Goal: Transaction & Acquisition: Book appointment/travel/reservation

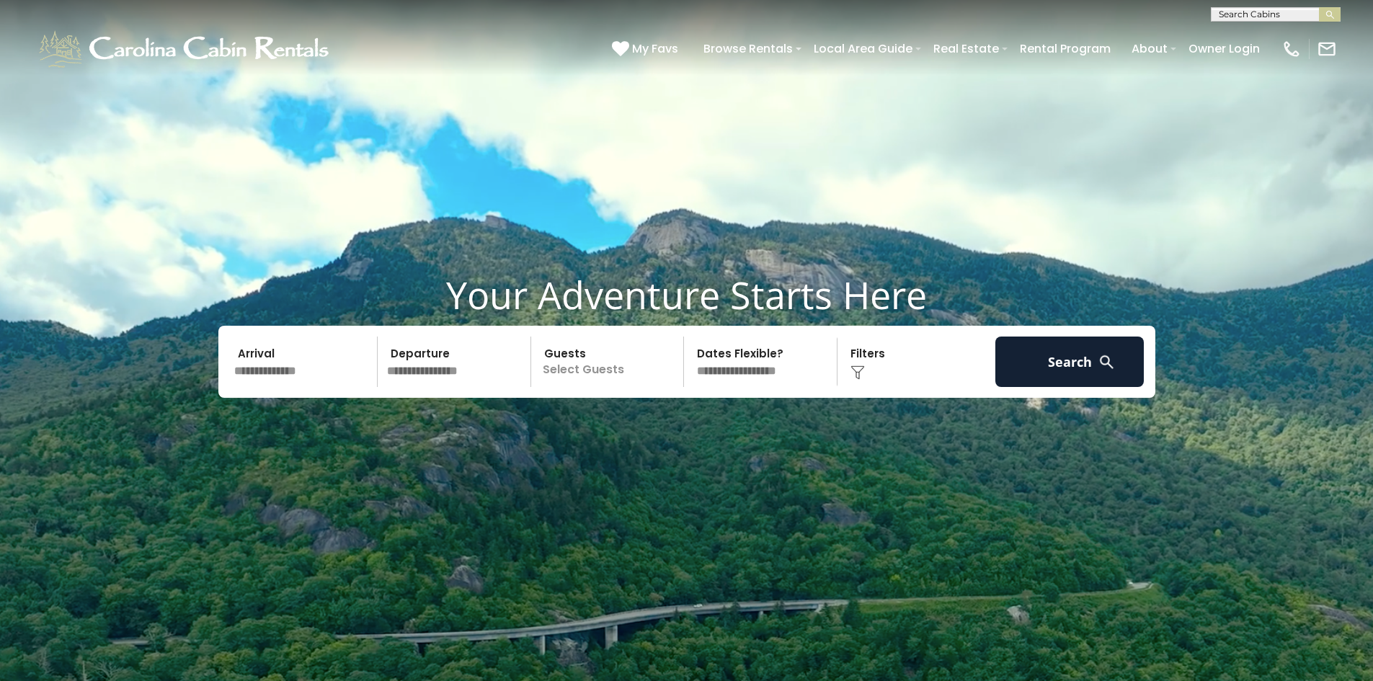
click at [287, 378] on input "text" at bounding box center [303, 362] width 149 height 50
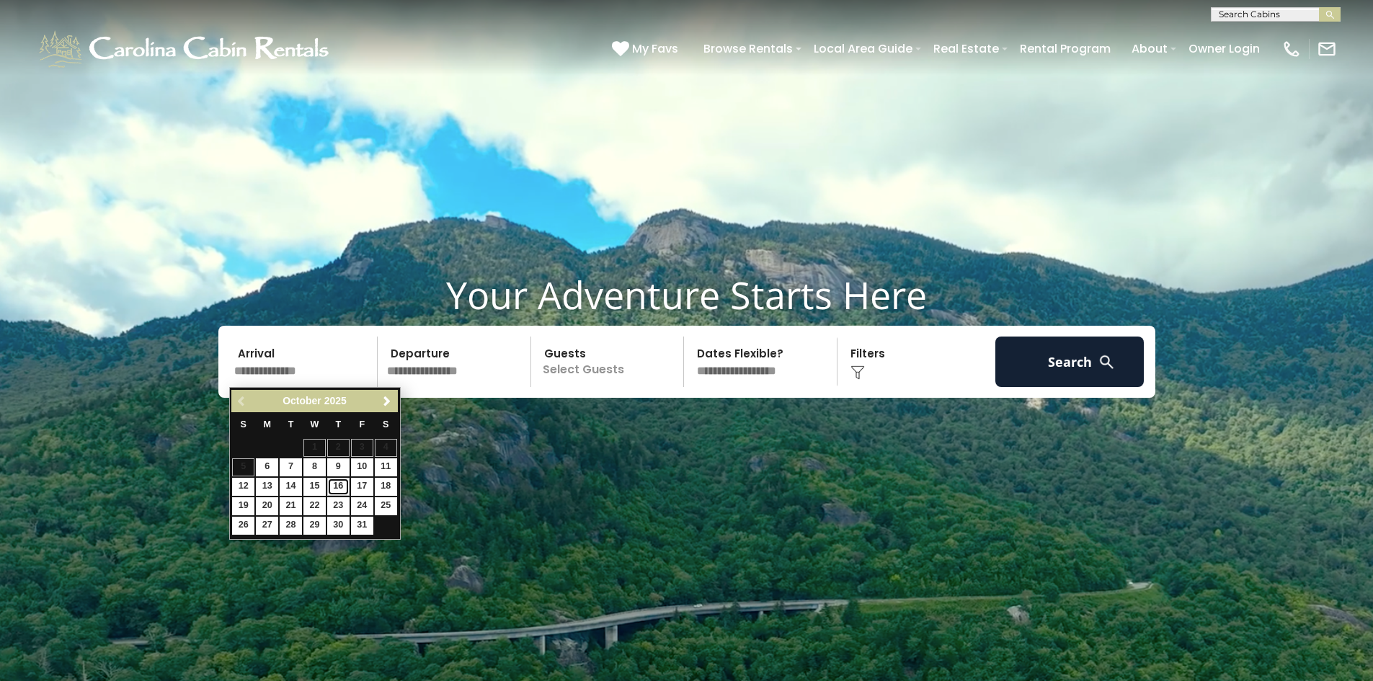
click at [336, 485] on link "16" at bounding box center [338, 487] width 22 height 18
type input "********"
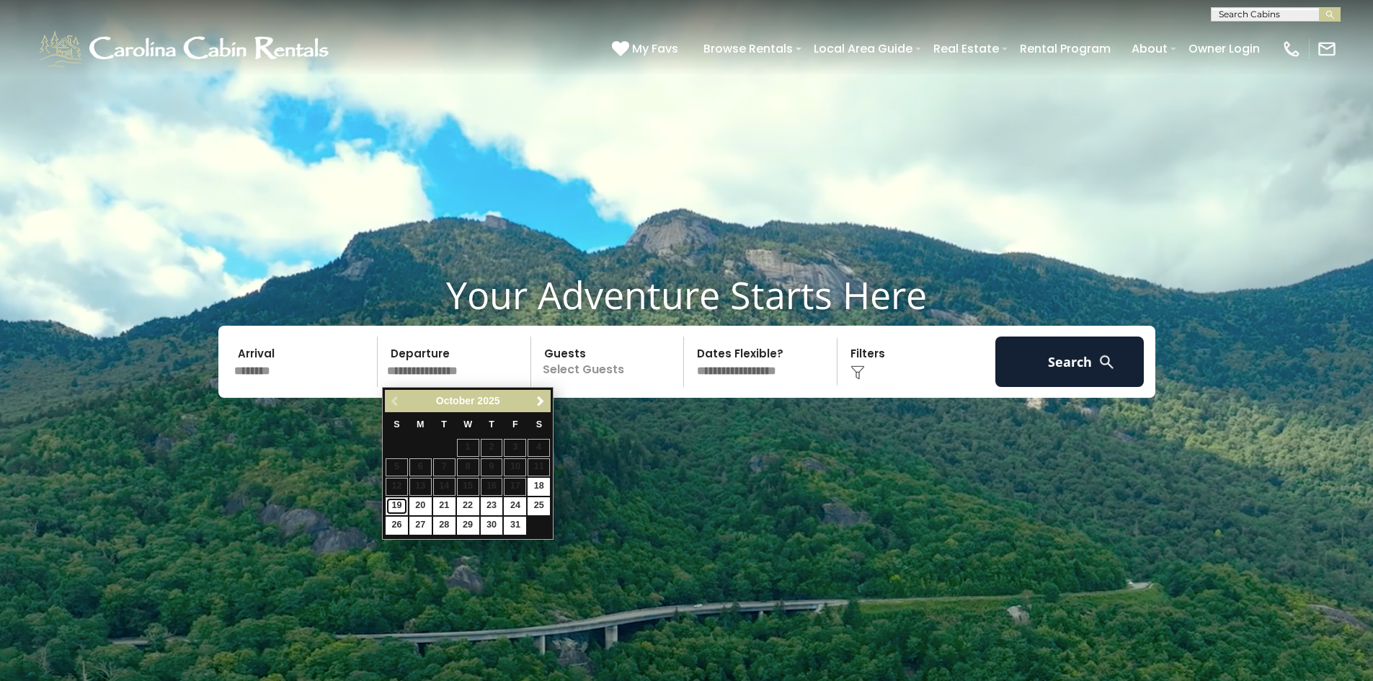
click at [393, 504] on link "19" at bounding box center [397, 506] width 22 height 18
type input "********"
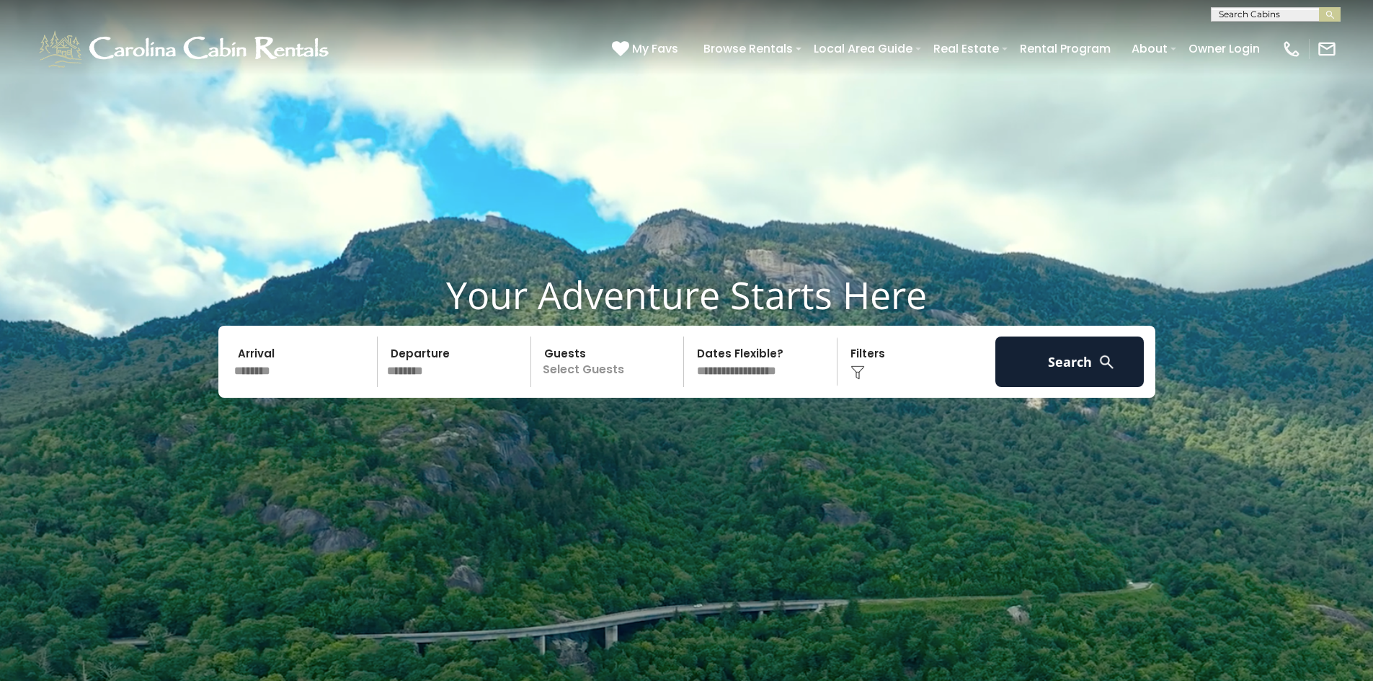
click at [609, 377] on p "Select Guests" at bounding box center [609, 362] width 148 height 50
click at [677, 422] on span "+" at bounding box center [679, 421] width 6 height 14
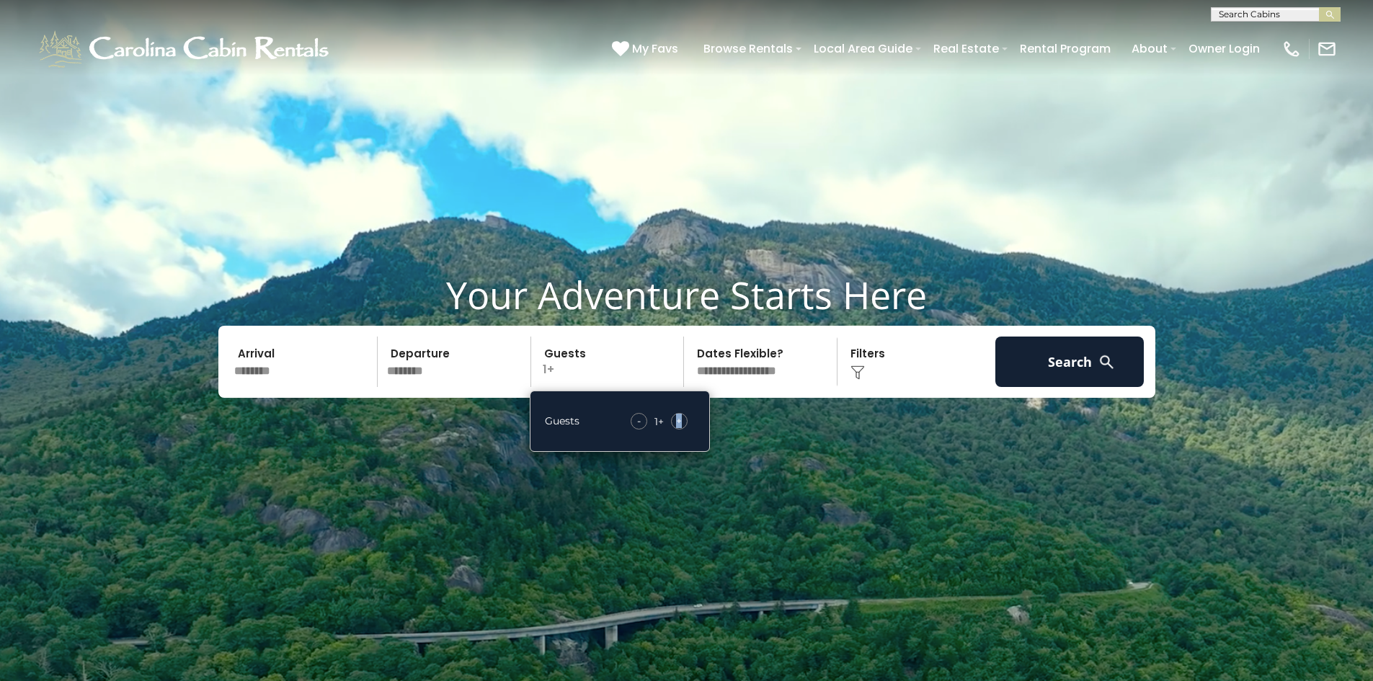
click at [677, 422] on span "+" at bounding box center [679, 421] width 6 height 14
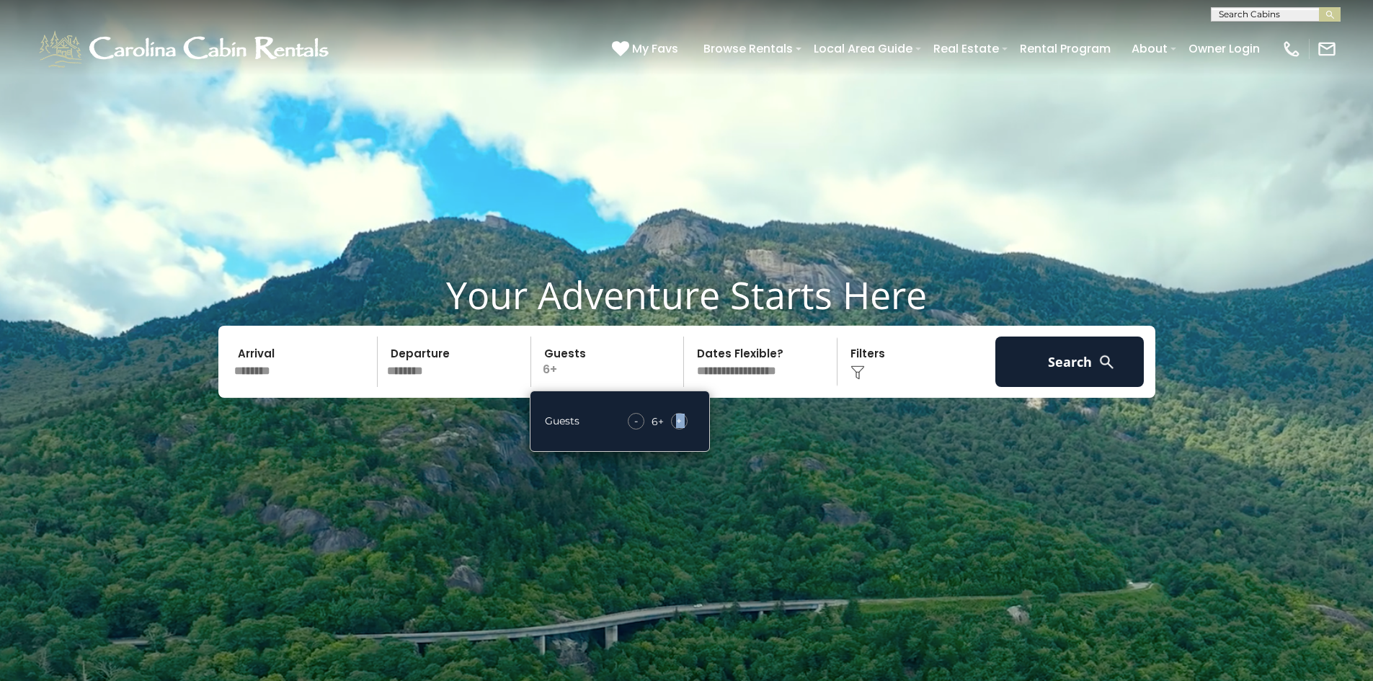
click at [677, 422] on span "+" at bounding box center [679, 421] width 6 height 14
click at [864, 368] on img at bounding box center [857, 372] width 14 height 14
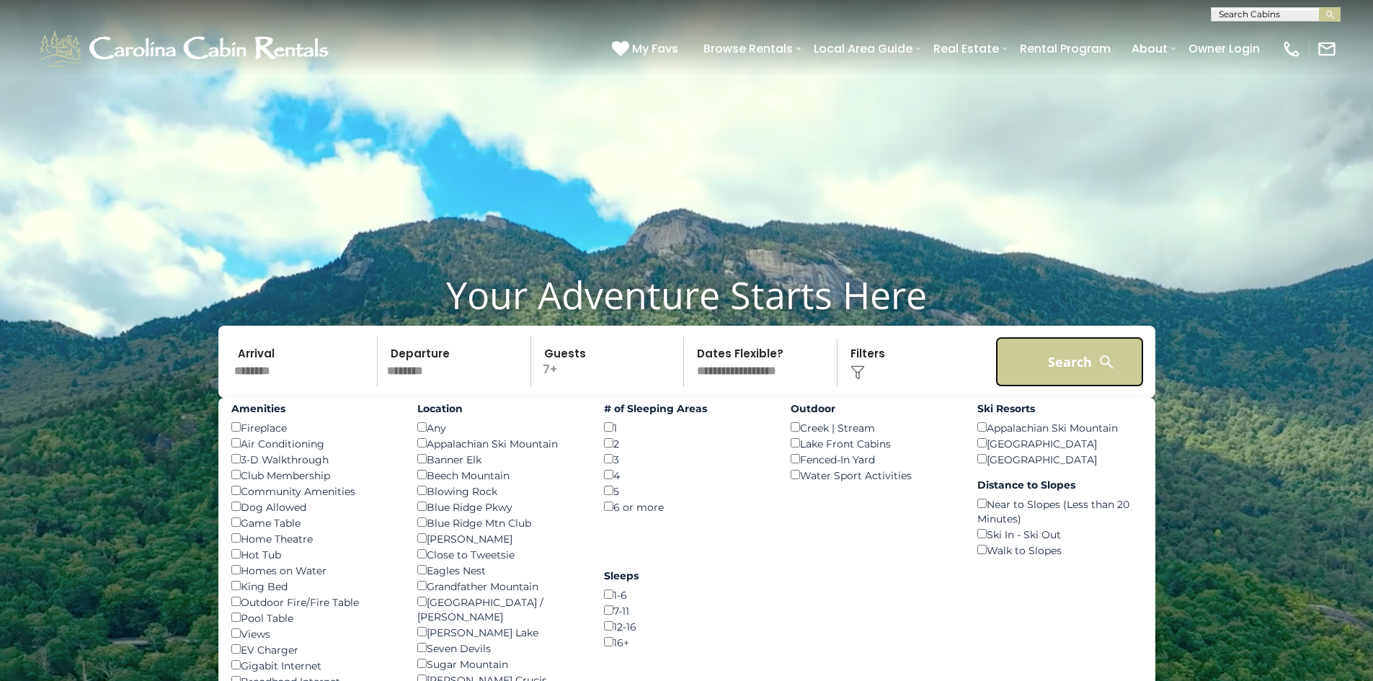
click at [1067, 364] on button "Search" at bounding box center [1069, 362] width 149 height 50
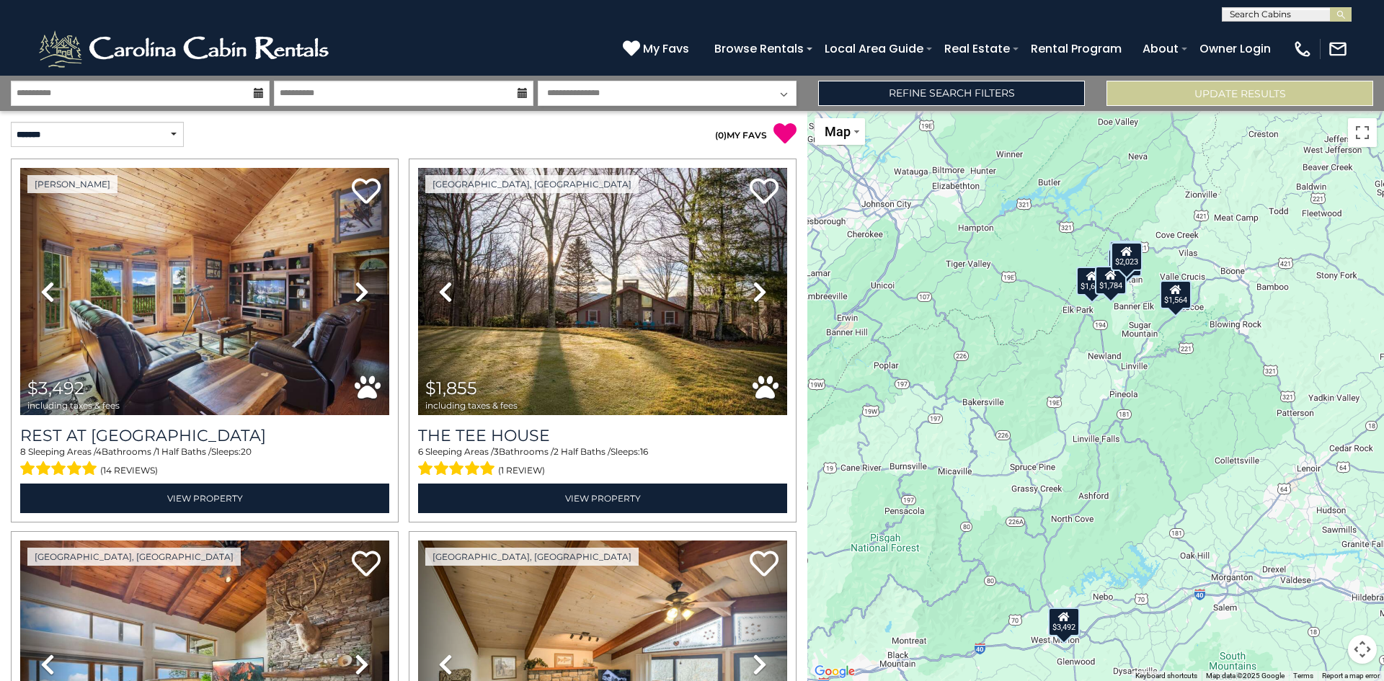
click at [1177, 307] on div "$1,564" at bounding box center [1176, 294] width 32 height 29
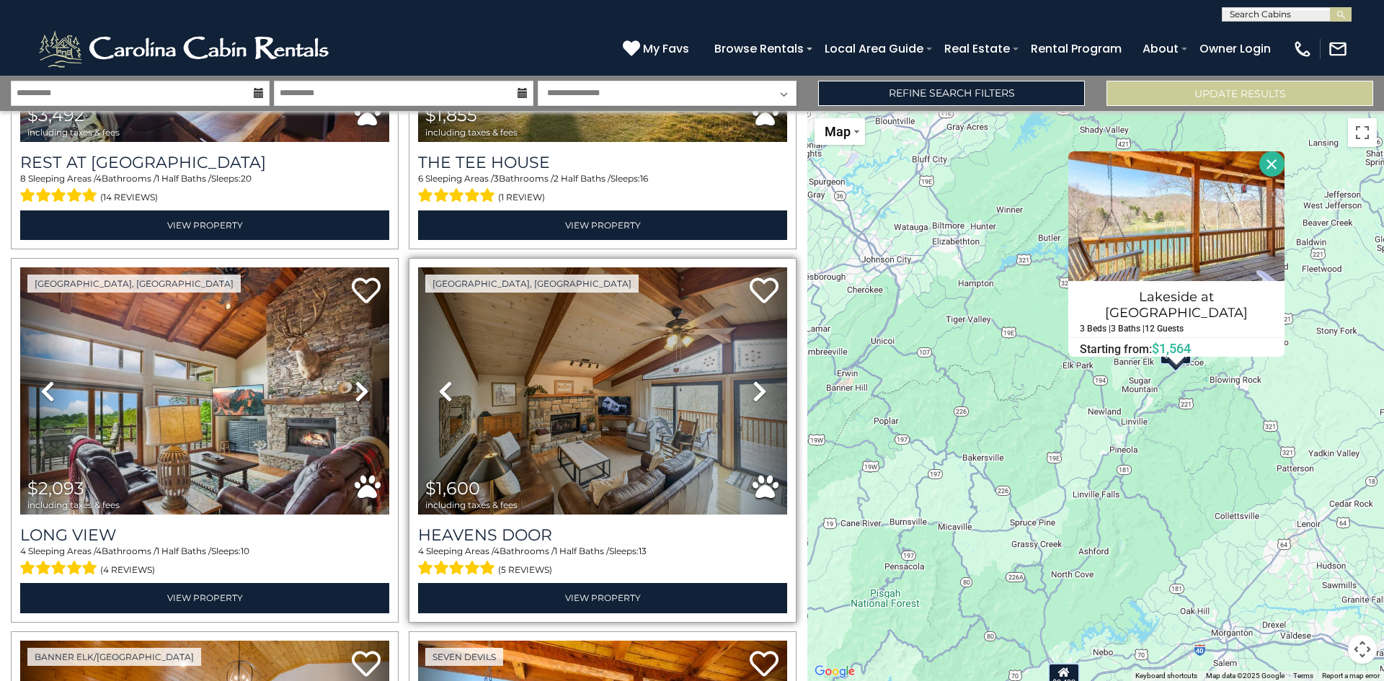
scroll to position [288, 0]
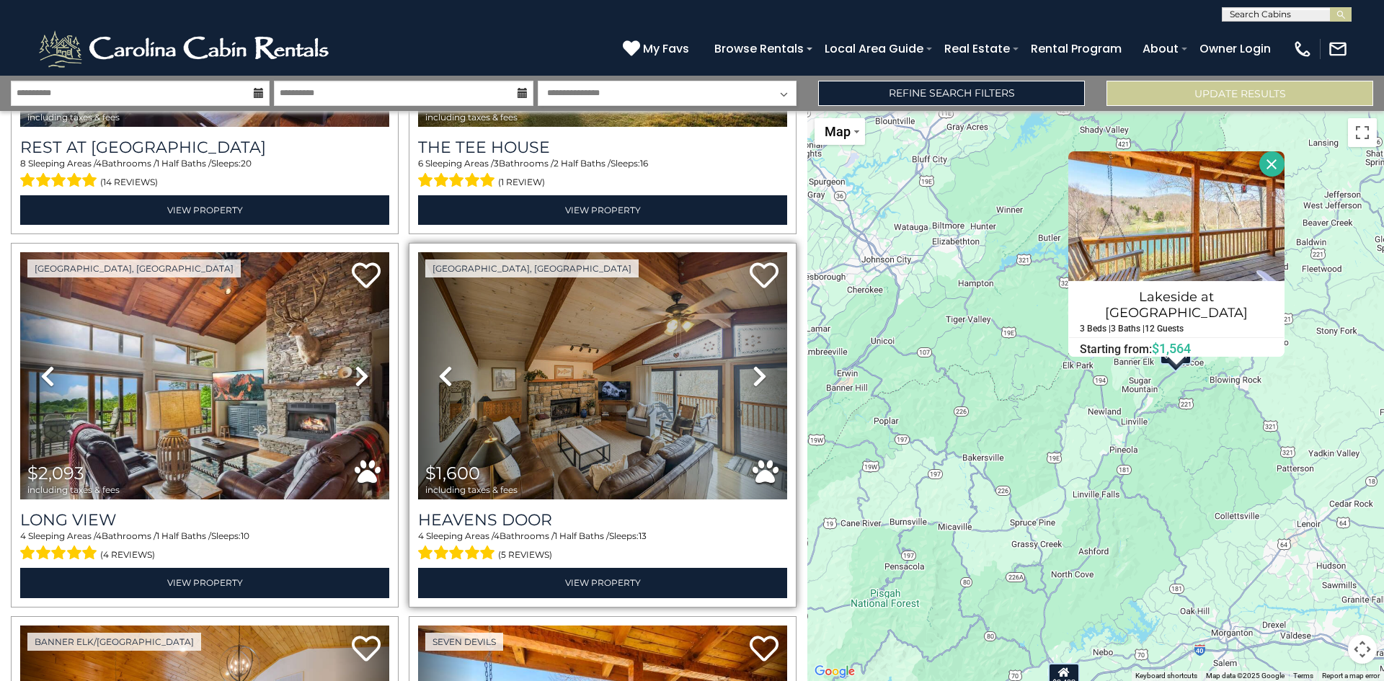
click at [752, 374] on icon at bounding box center [759, 376] width 14 height 23
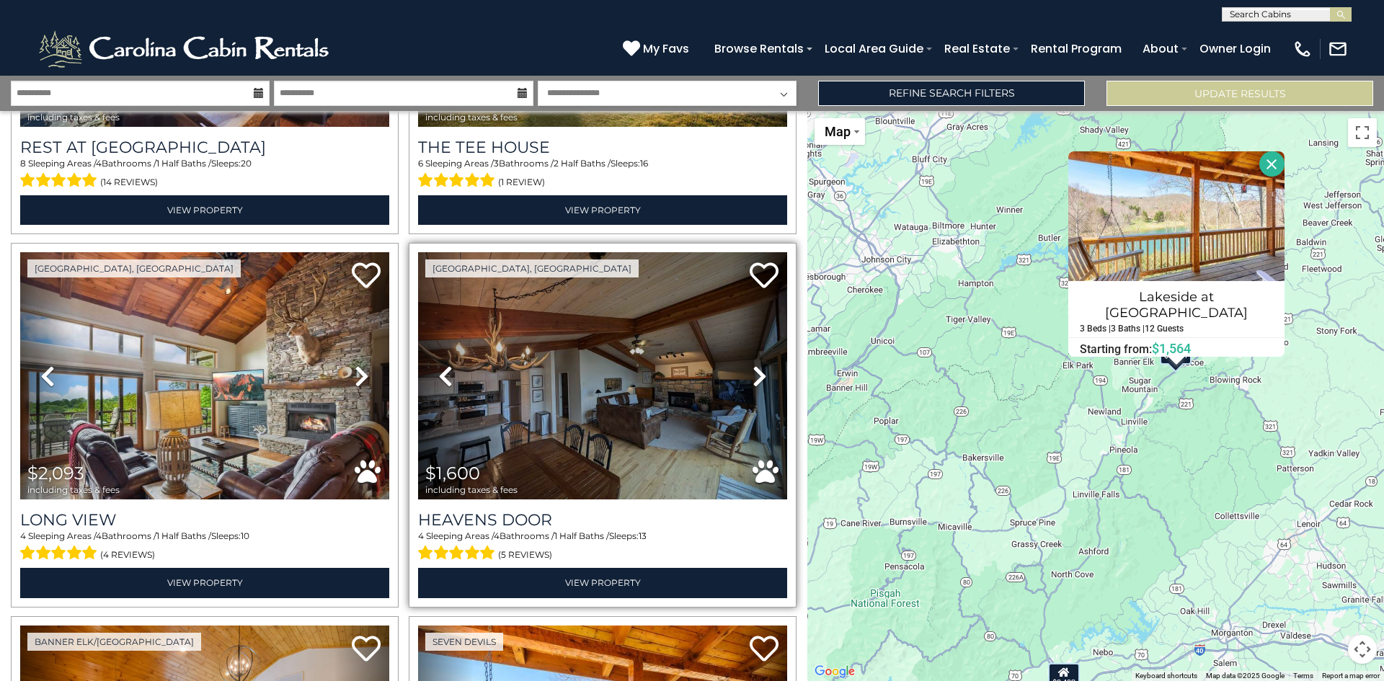
click at [752, 374] on icon at bounding box center [759, 376] width 14 height 23
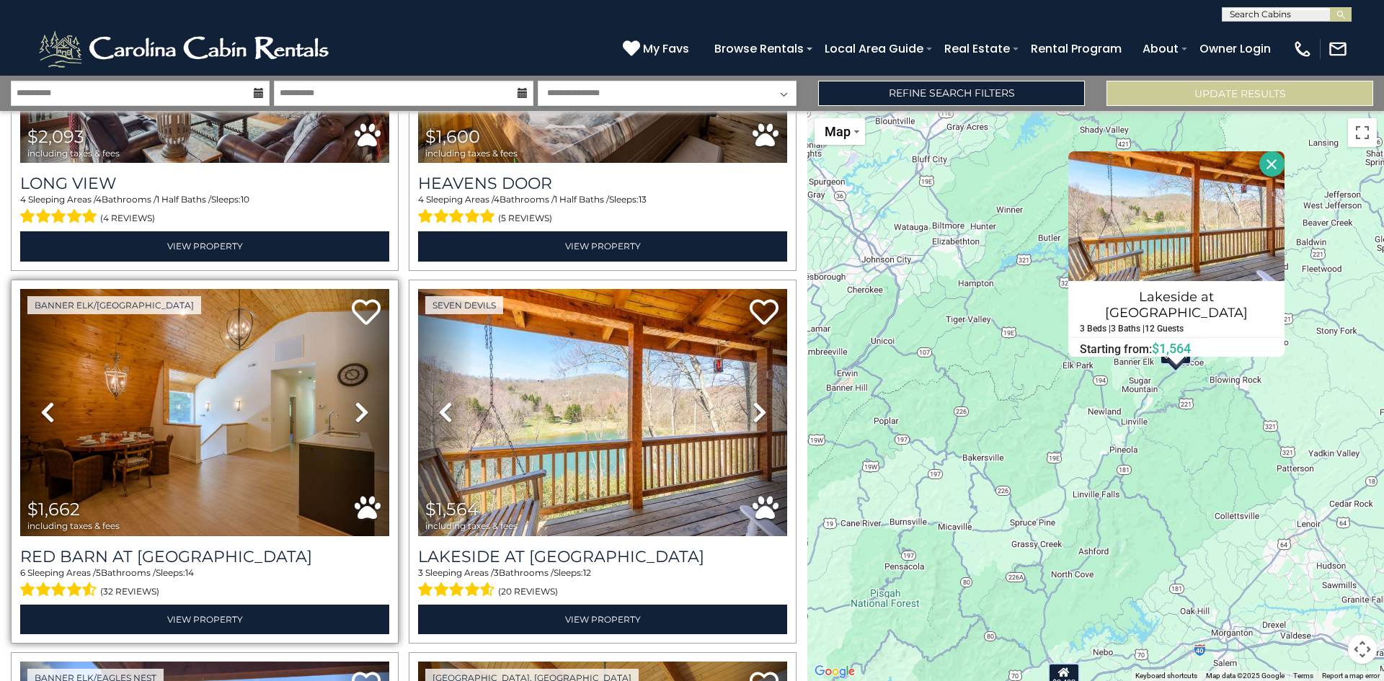
scroll to position [649, 0]
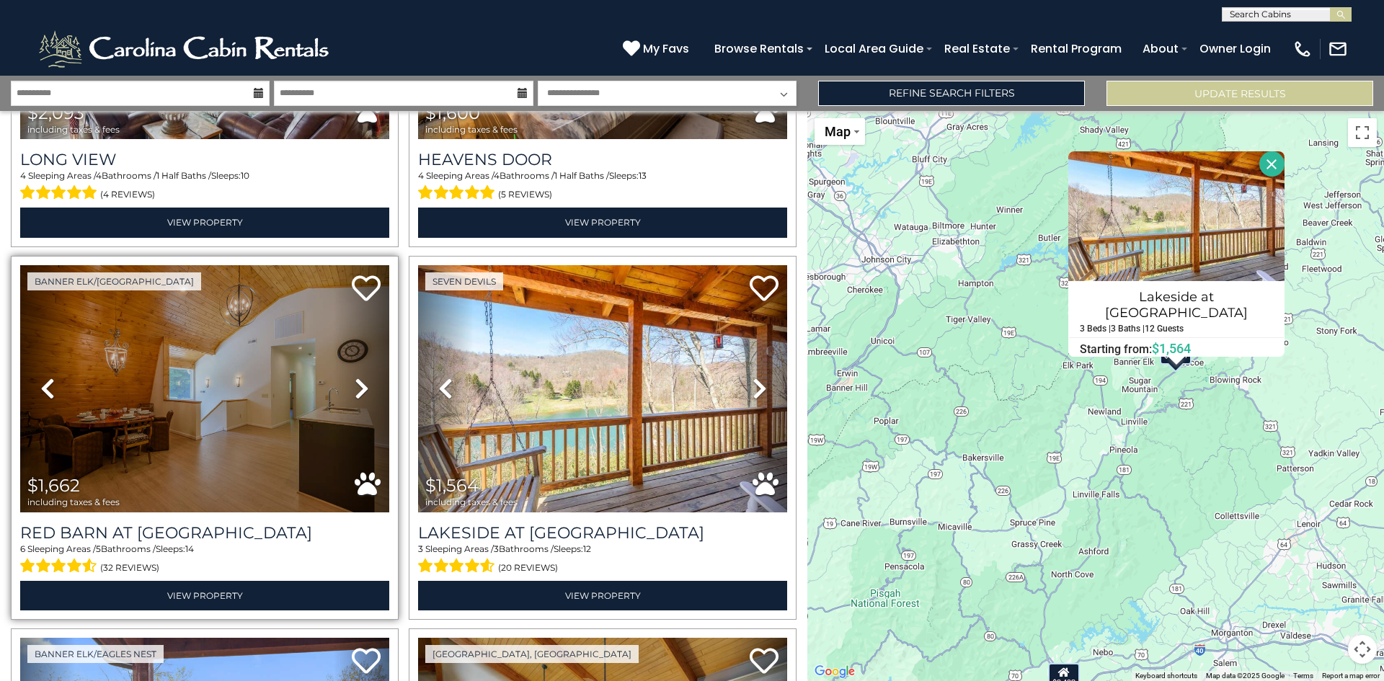
click at [355, 378] on icon at bounding box center [362, 388] width 14 height 23
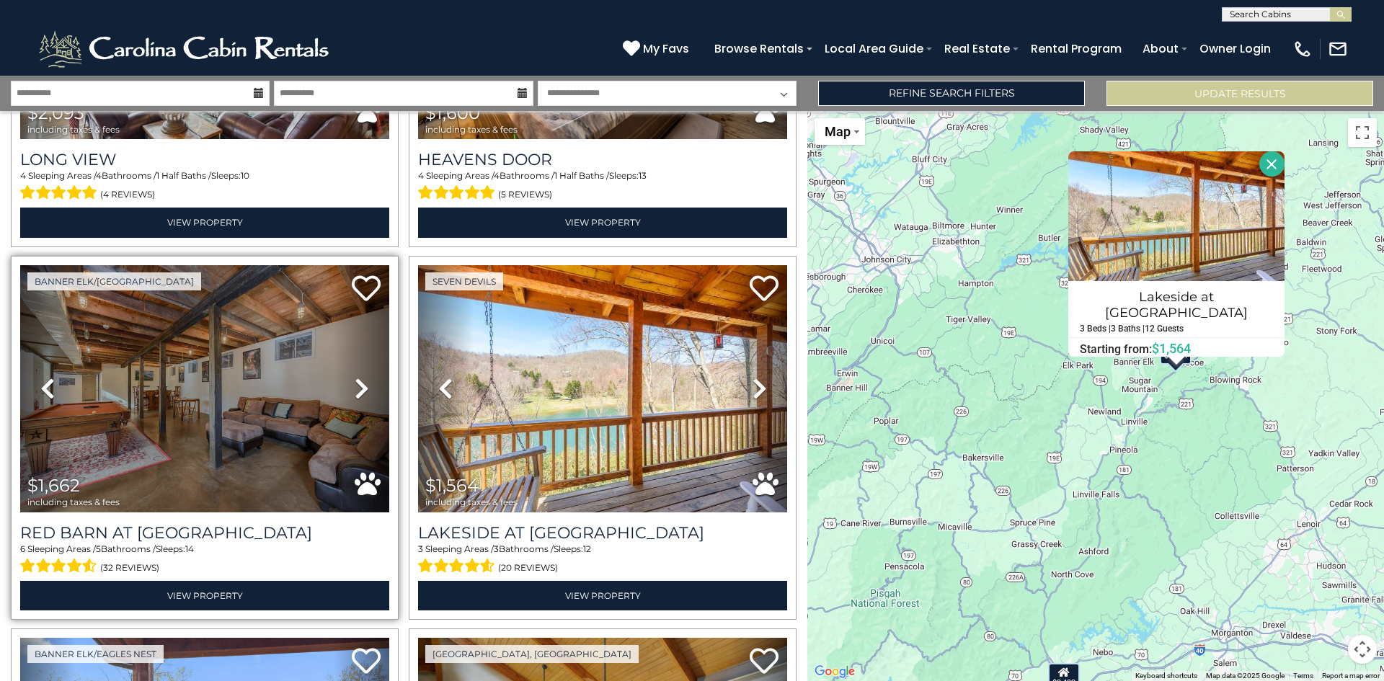
click at [355, 378] on icon at bounding box center [362, 388] width 14 height 23
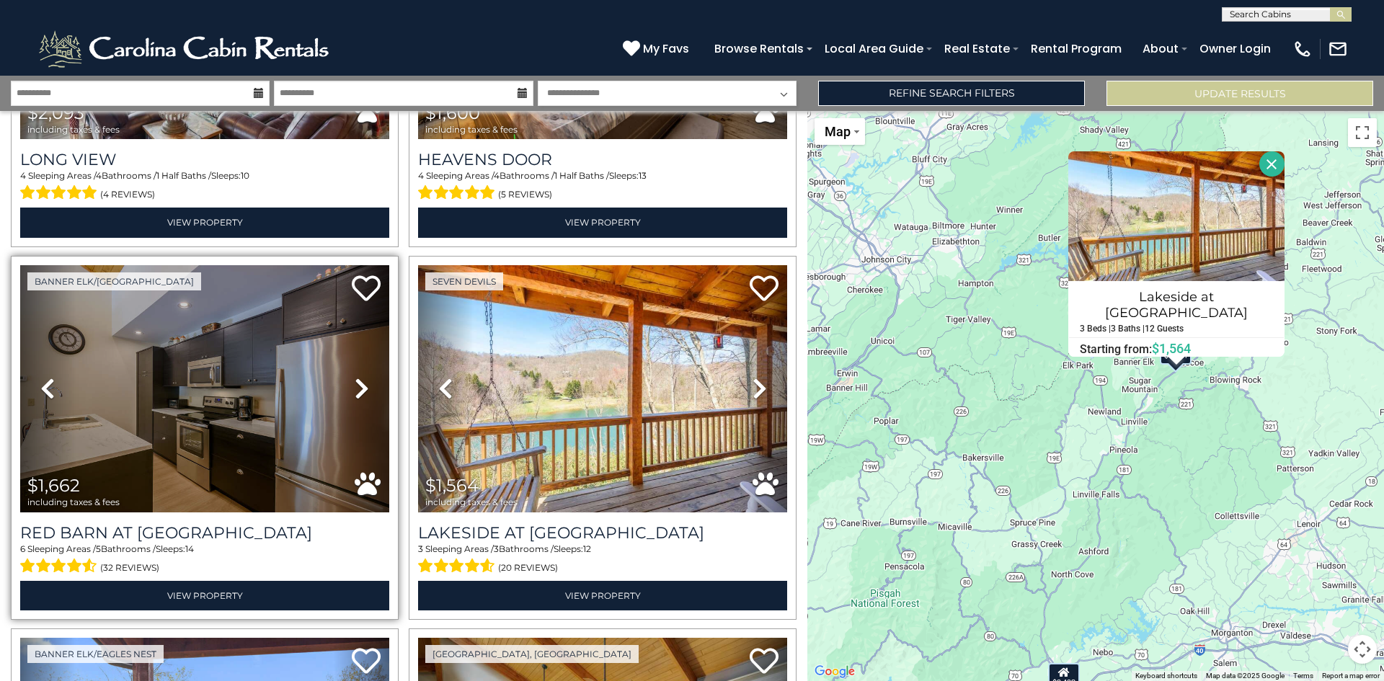
click at [355, 378] on icon at bounding box center [362, 388] width 14 height 23
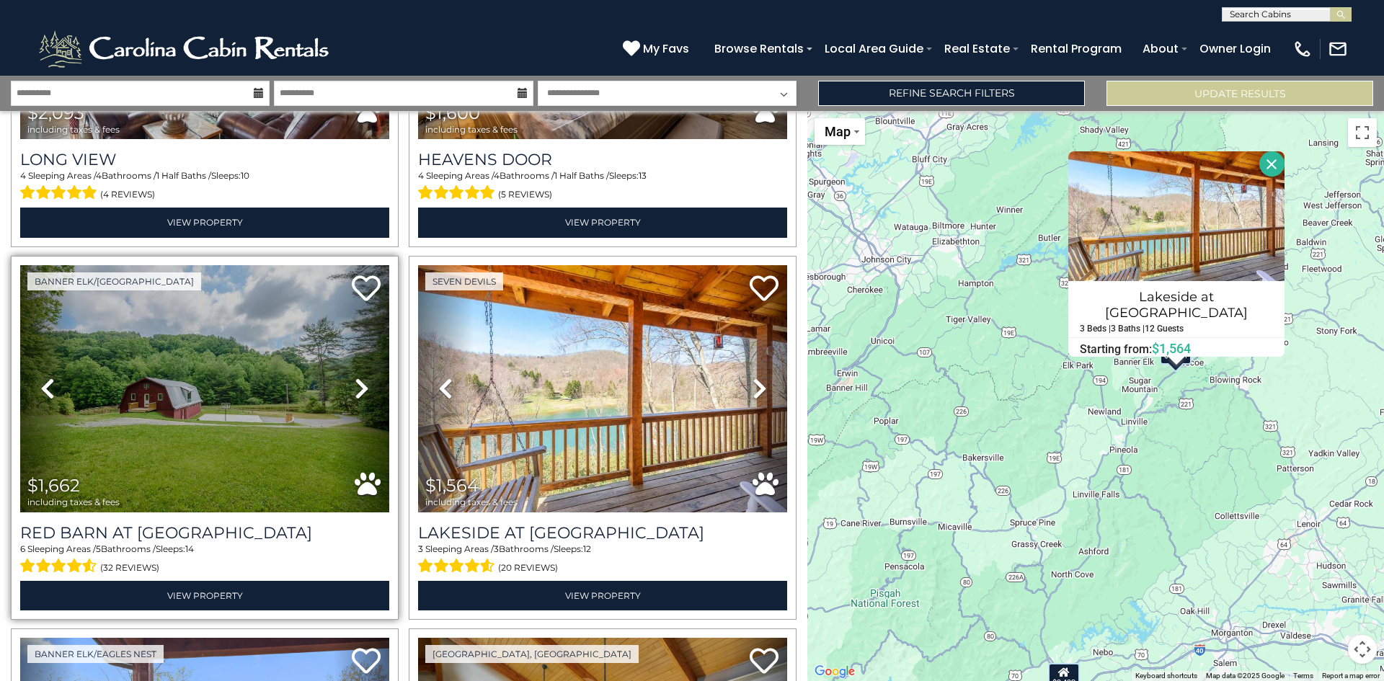
click at [355, 378] on icon at bounding box center [362, 388] width 14 height 23
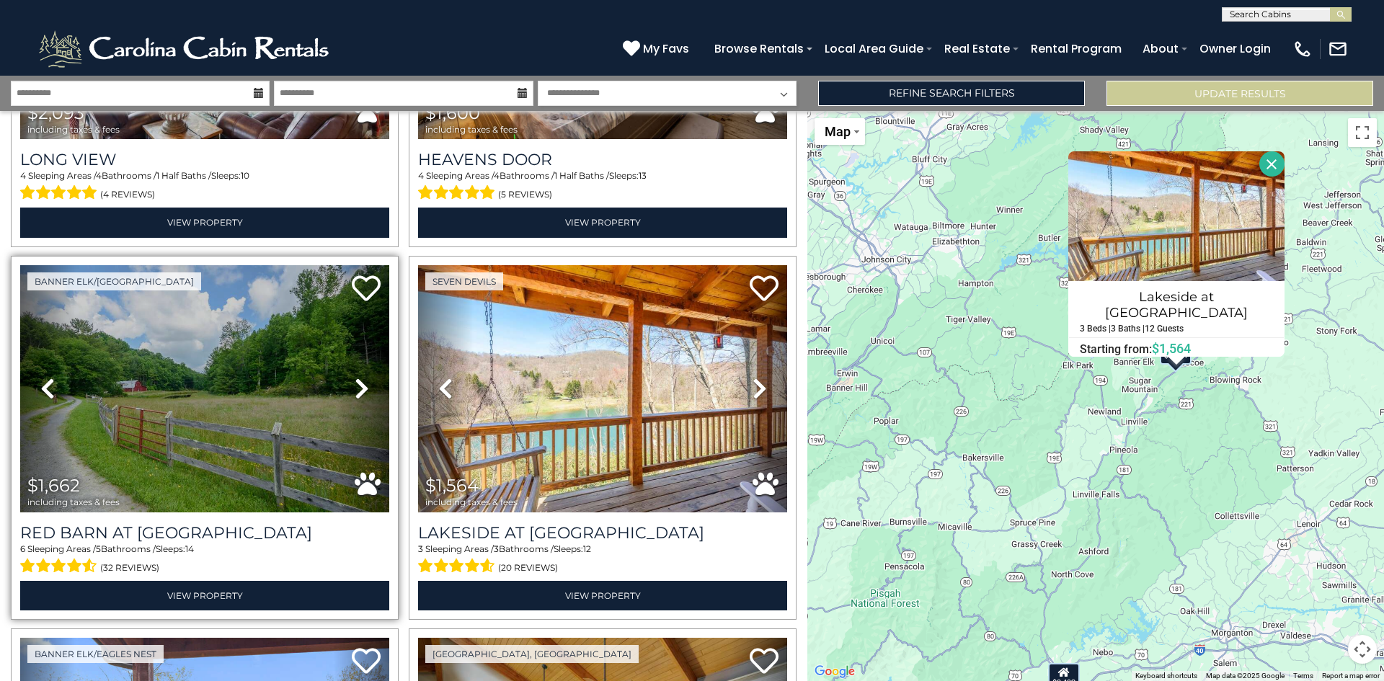
click at [355, 378] on icon at bounding box center [362, 388] width 14 height 23
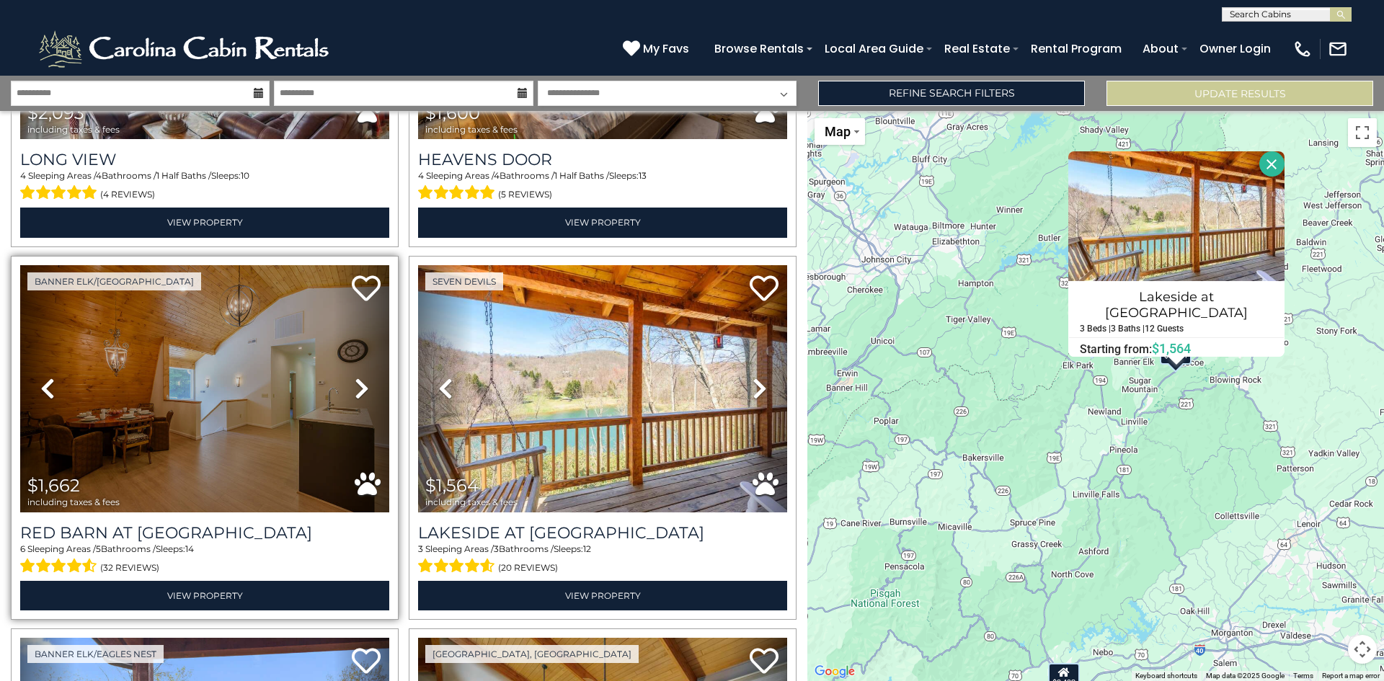
click at [355, 378] on icon at bounding box center [362, 388] width 14 height 23
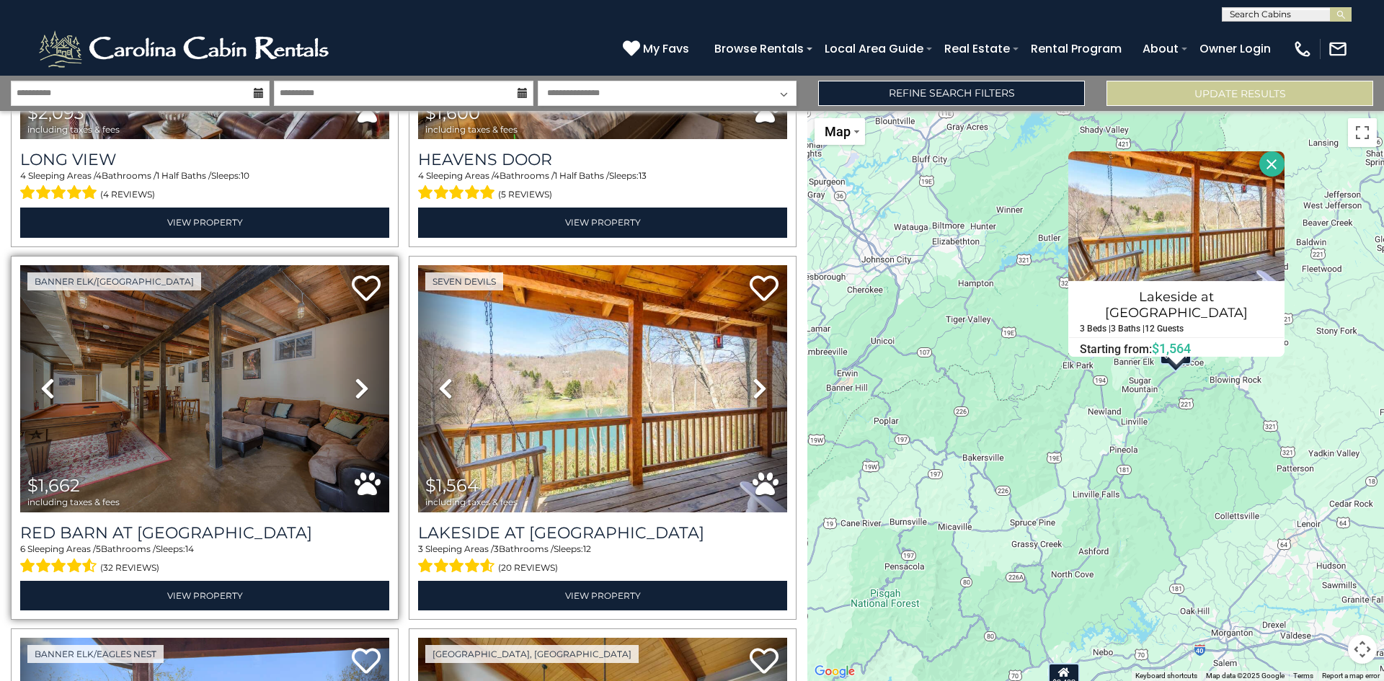
click at [355, 378] on icon at bounding box center [362, 388] width 14 height 23
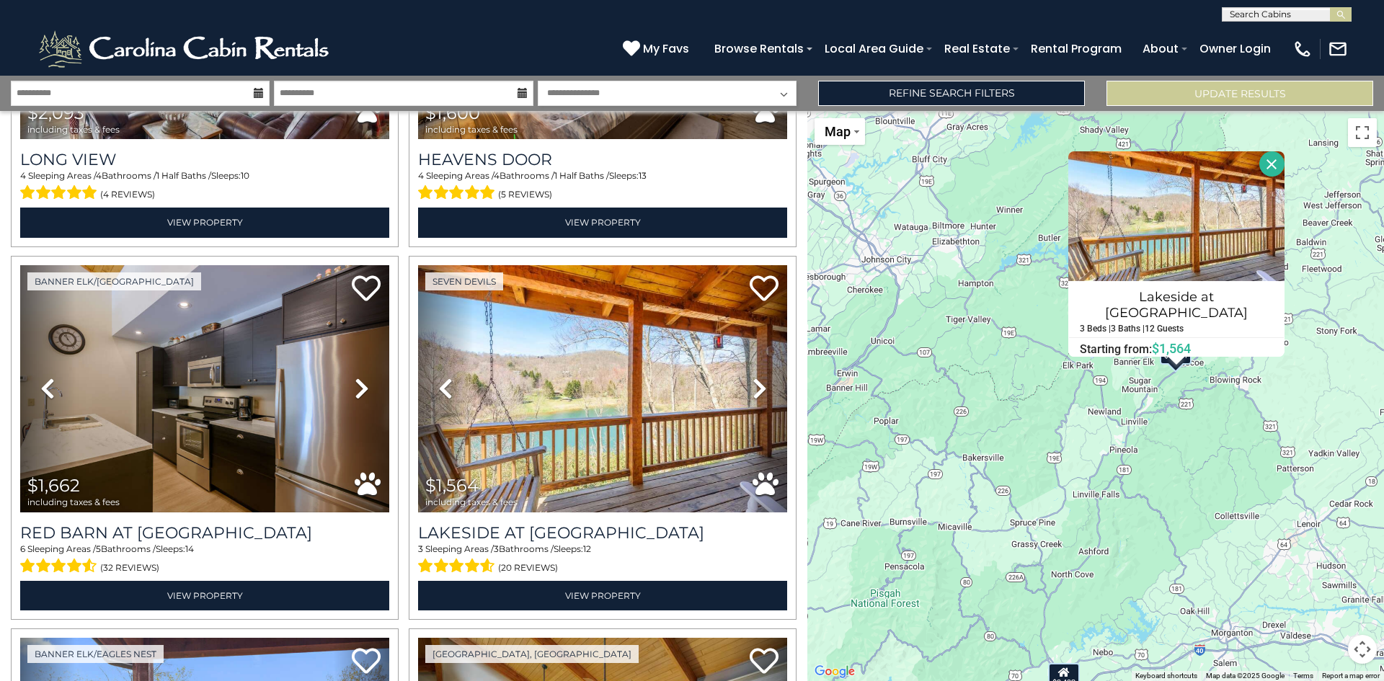
click at [1263, 159] on button "Close" at bounding box center [1271, 163] width 25 height 25
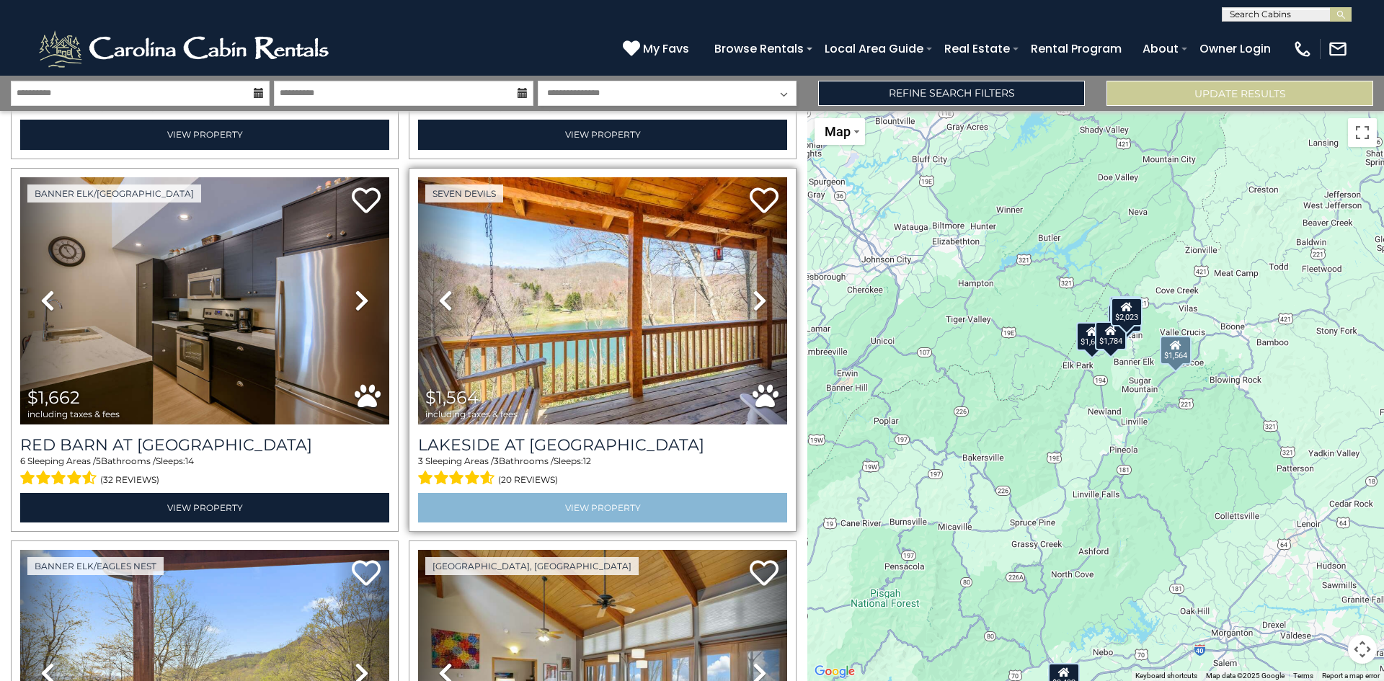
scroll to position [649, 0]
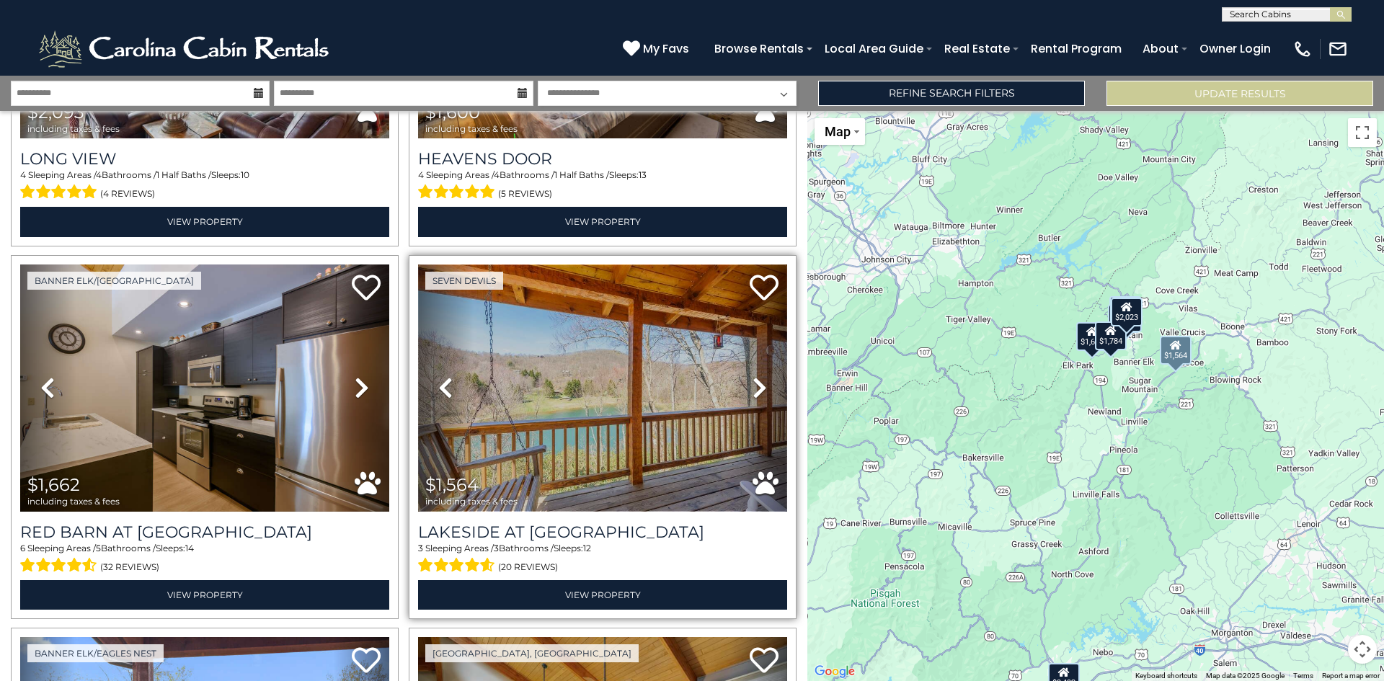
click at [574, 399] on img at bounding box center [602, 387] width 369 height 247
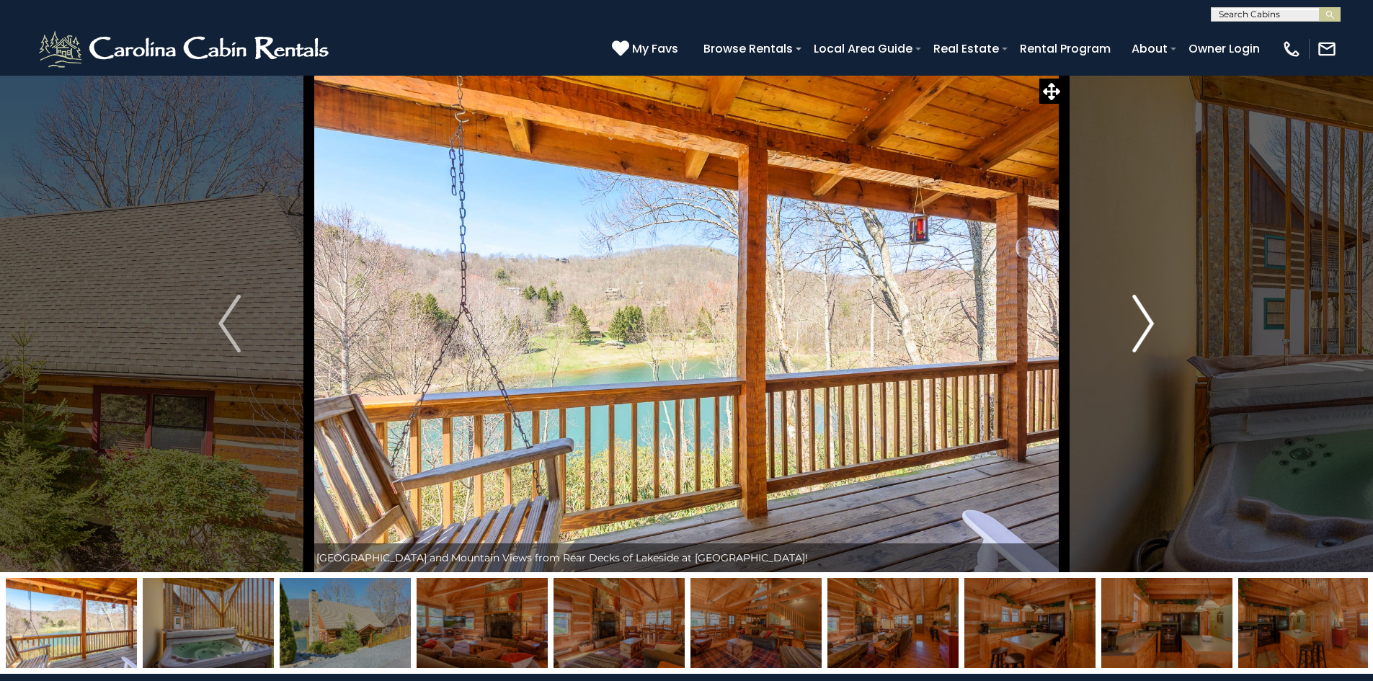
click at [1139, 316] on img "Next" at bounding box center [1143, 324] width 22 height 58
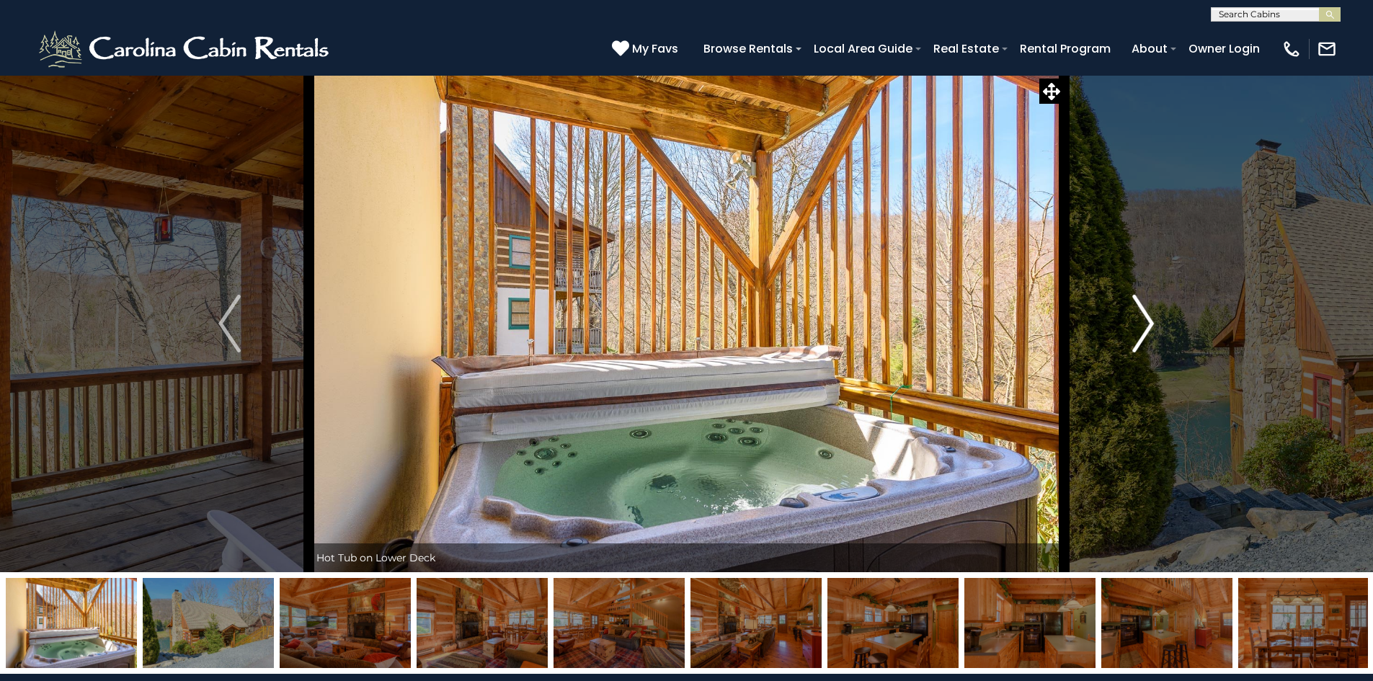
click at [1139, 316] on img "Next" at bounding box center [1143, 324] width 22 height 58
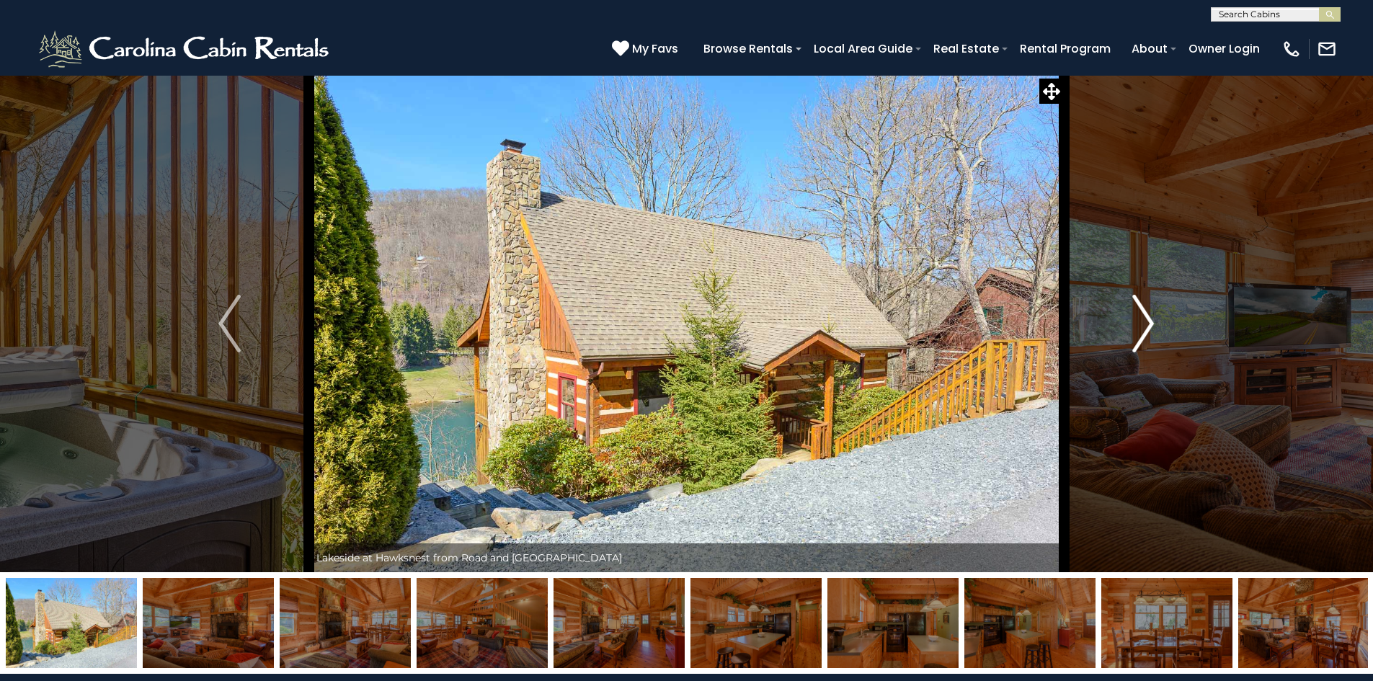
click at [1139, 316] on img "Next" at bounding box center [1143, 324] width 22 height 58
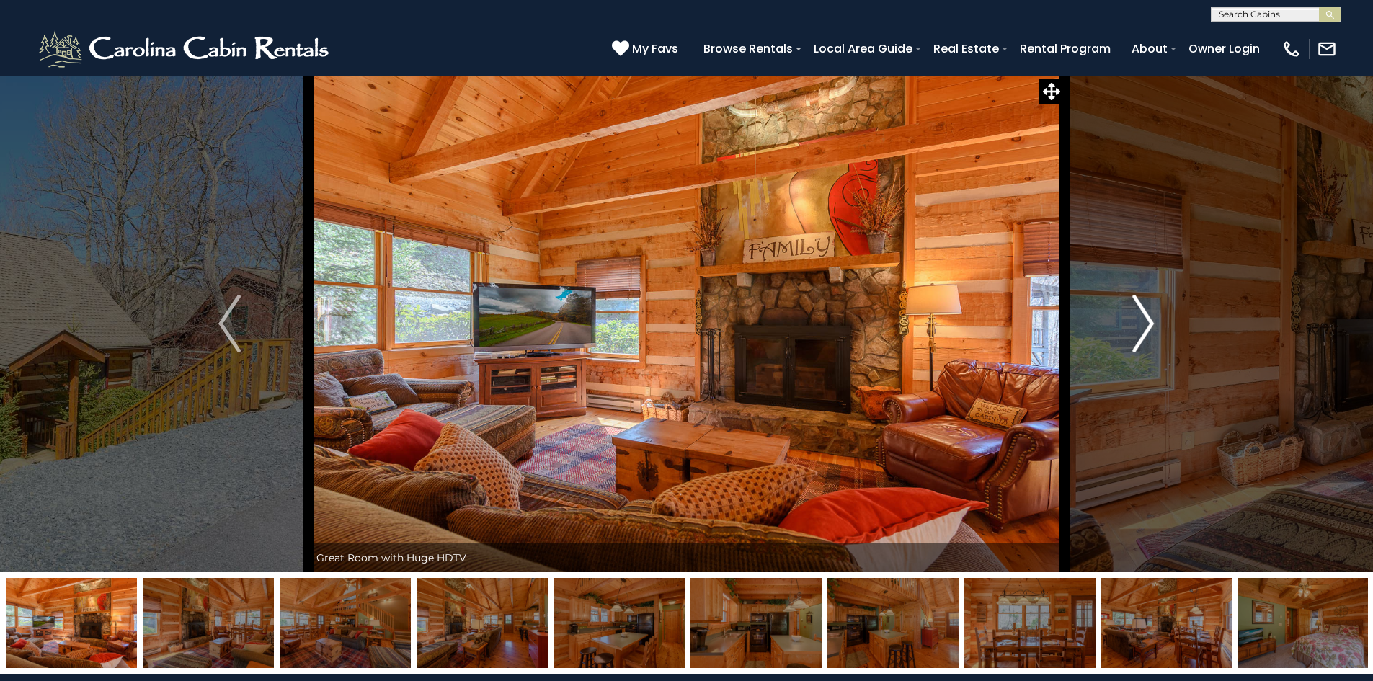
click at [1139, 316] on img "Next" at bounding box center [1143, 324] width 22 height 58
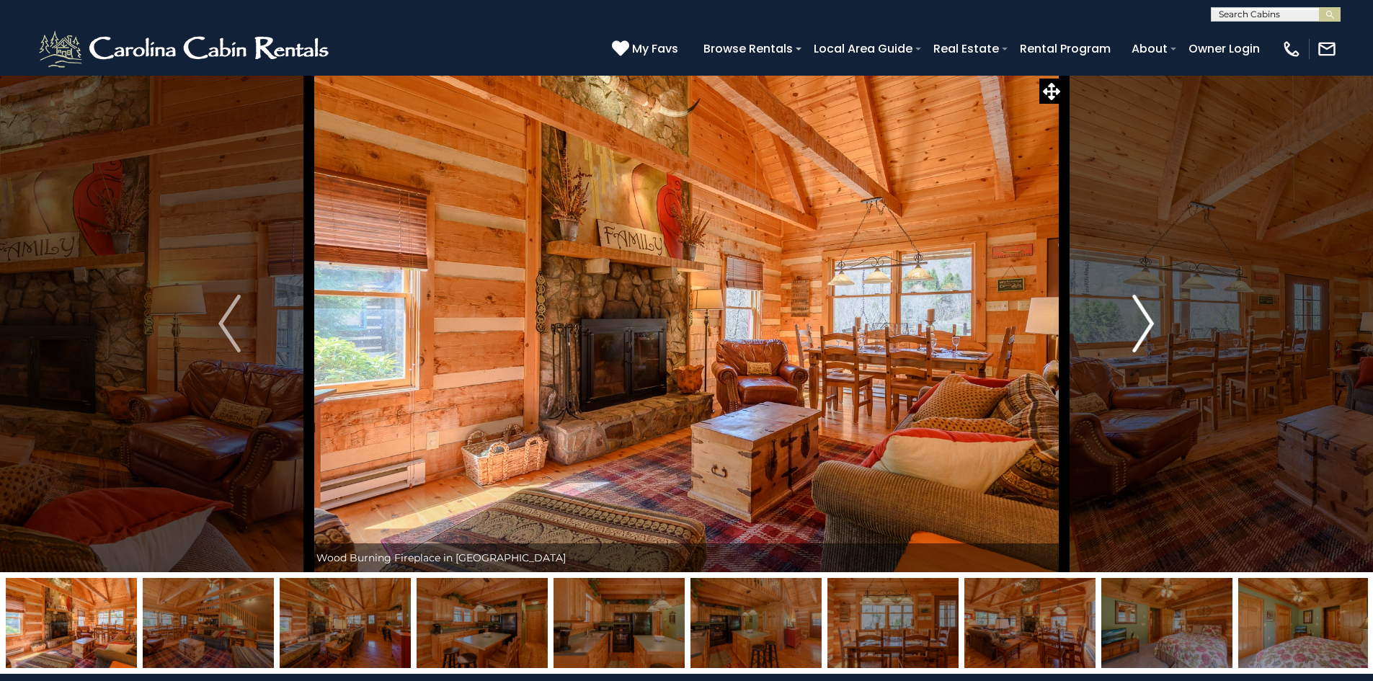
click at [1139, 316] on img "Next" at bounding box center [1143, 324] width 22 height 58
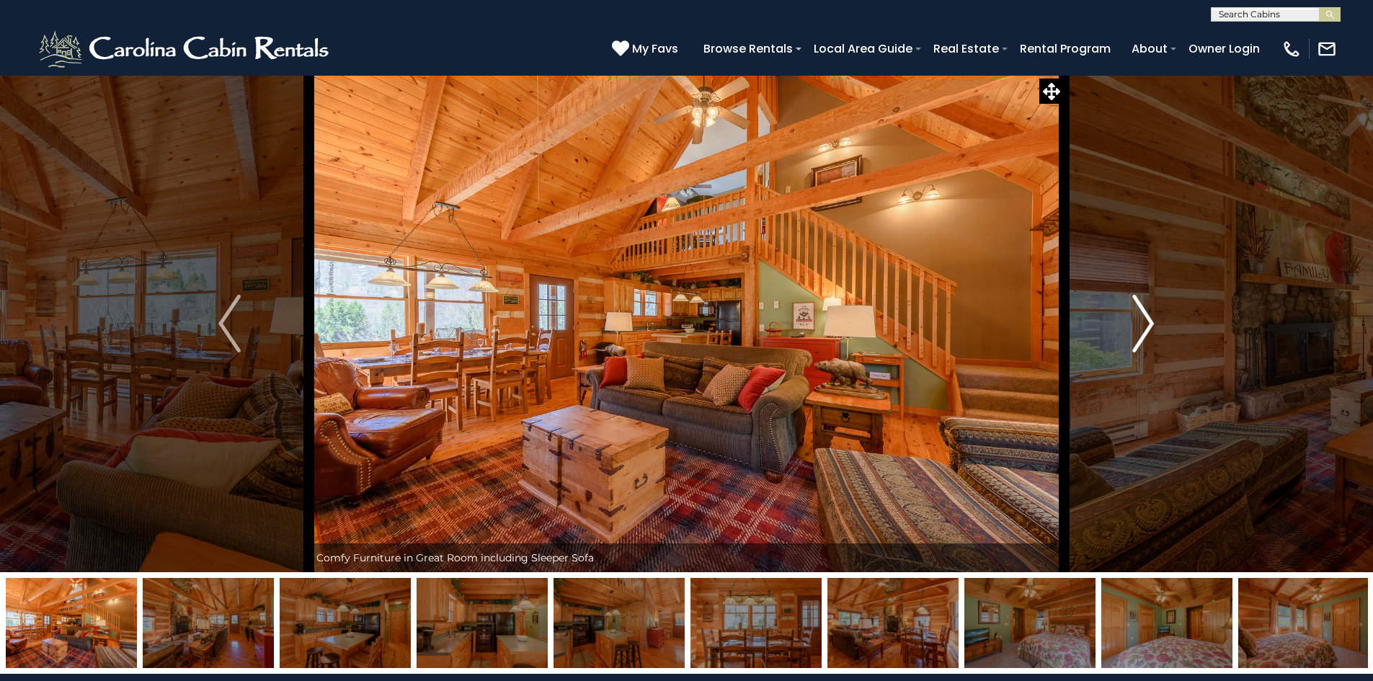
click at [1139, 316] on img "Next" at bounding box center [1143, 324] width 22 height 58
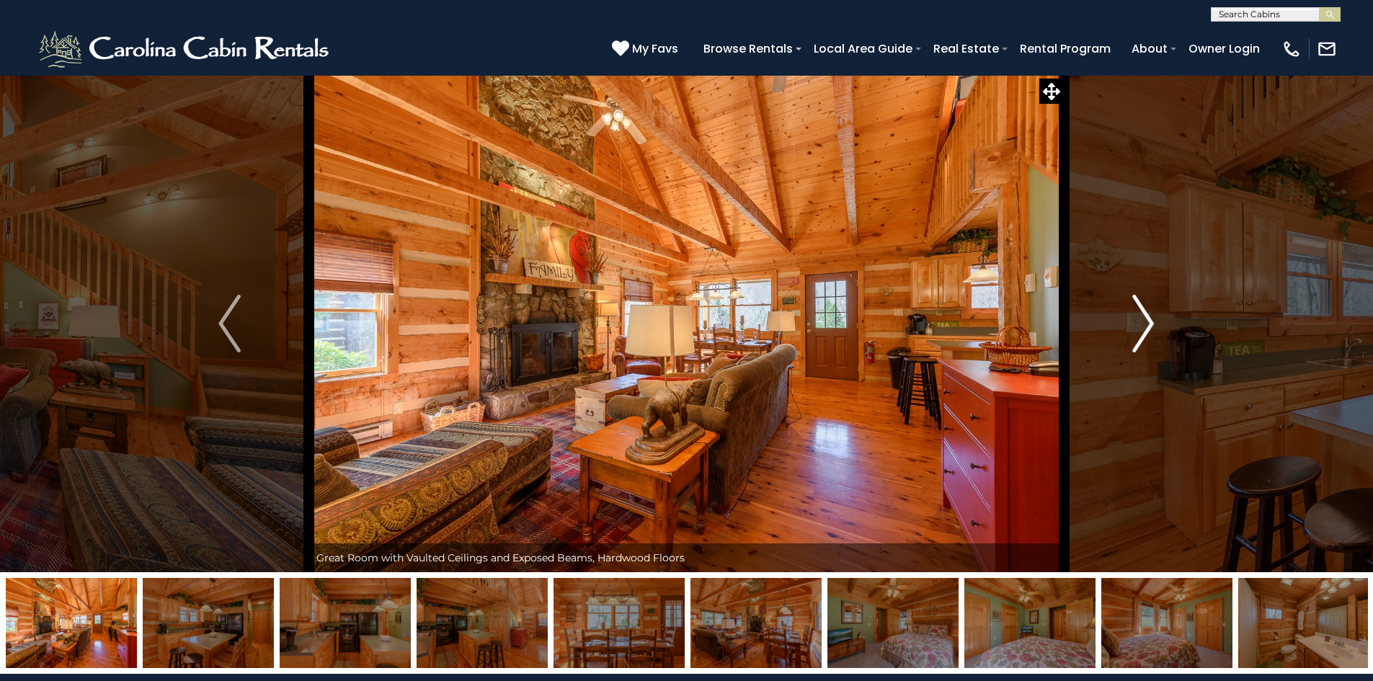
click at [1139, 316] on img "Next" at bounding box center [1143, 324] width 22 height 58
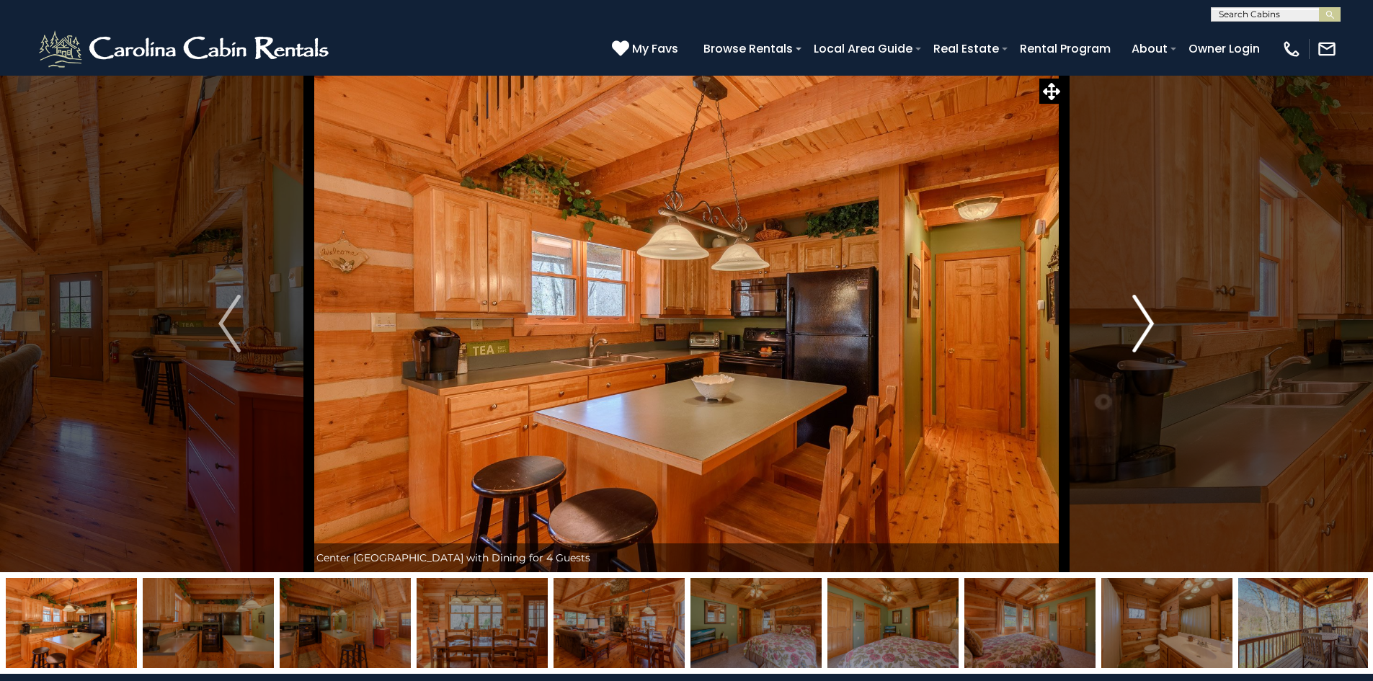
click at [1139, 316] on img "Next" at bounding box center [1143, 324] width 22 height 58
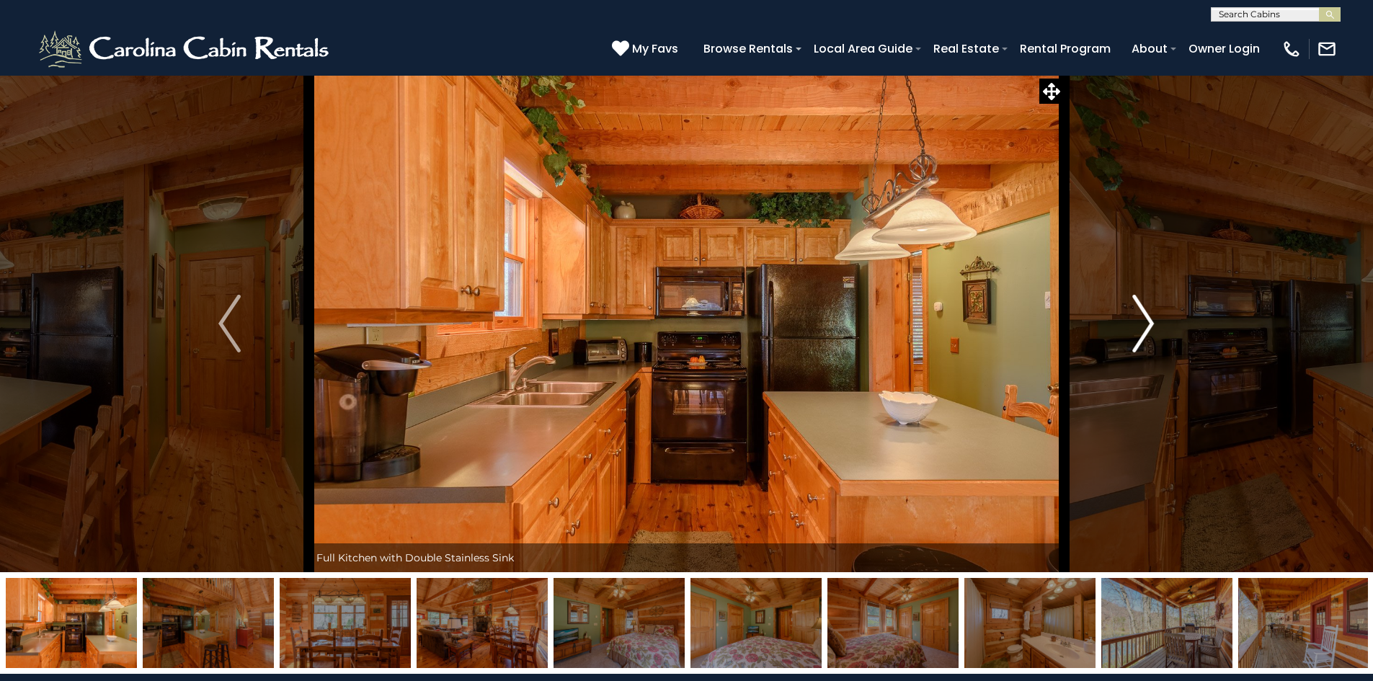
click at [1139, 316] on img "Next" at bounding box center [1143, 324] width 22 height 58
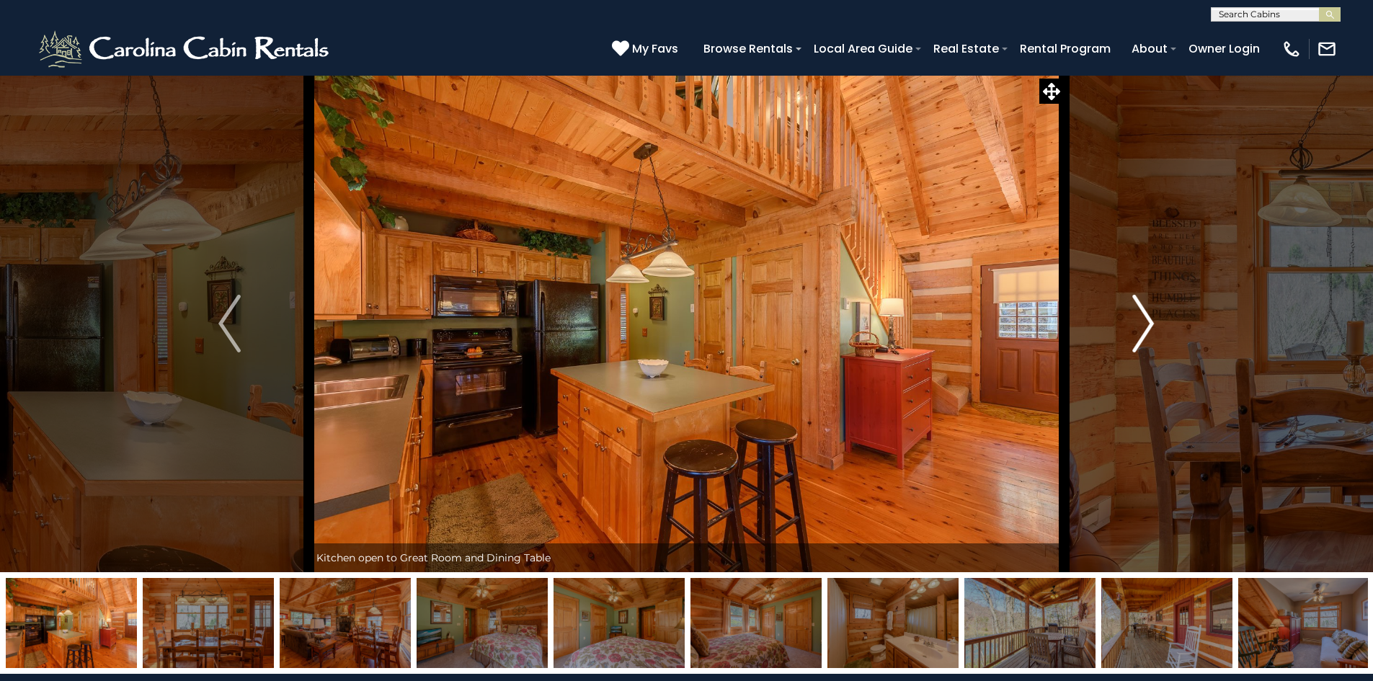
click at [1139, 316] on img "Next" at bounding box center [1143, 324] width 22 height 58
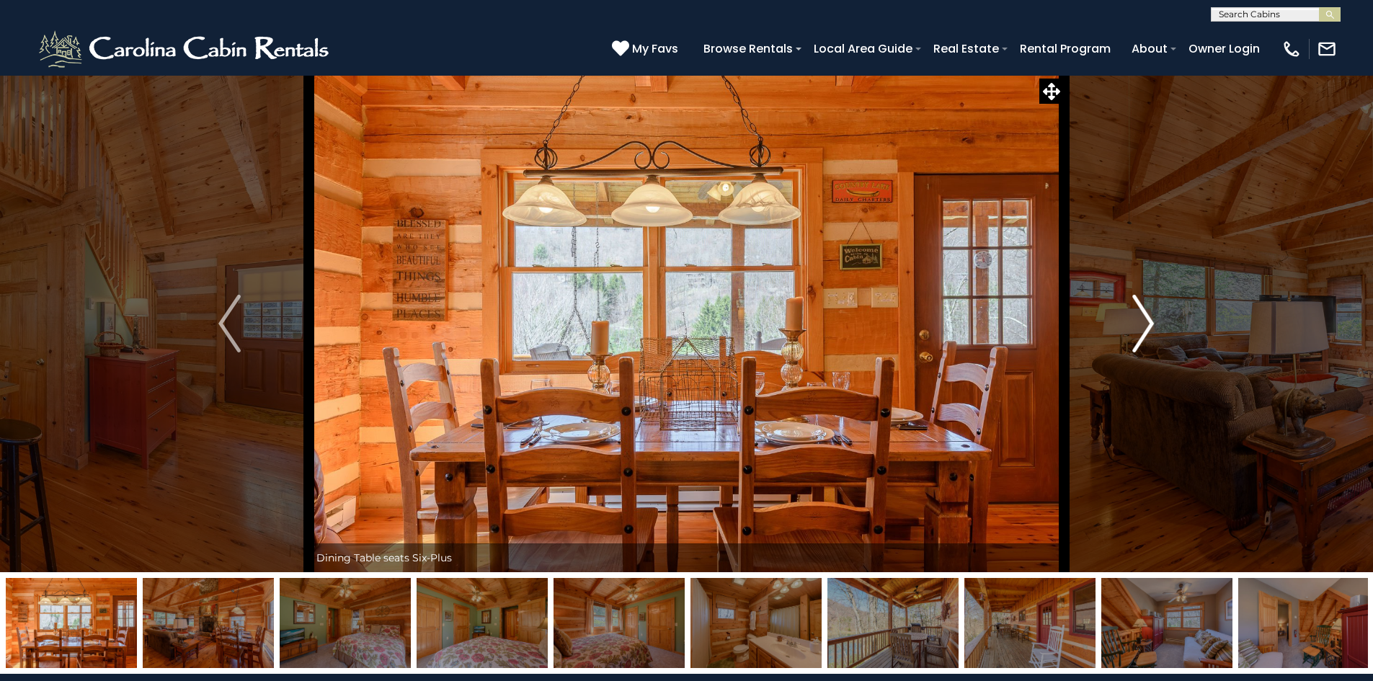
click at [1139, 316] on img "Next" at bounding box center [1143, 324] width 22 height 58
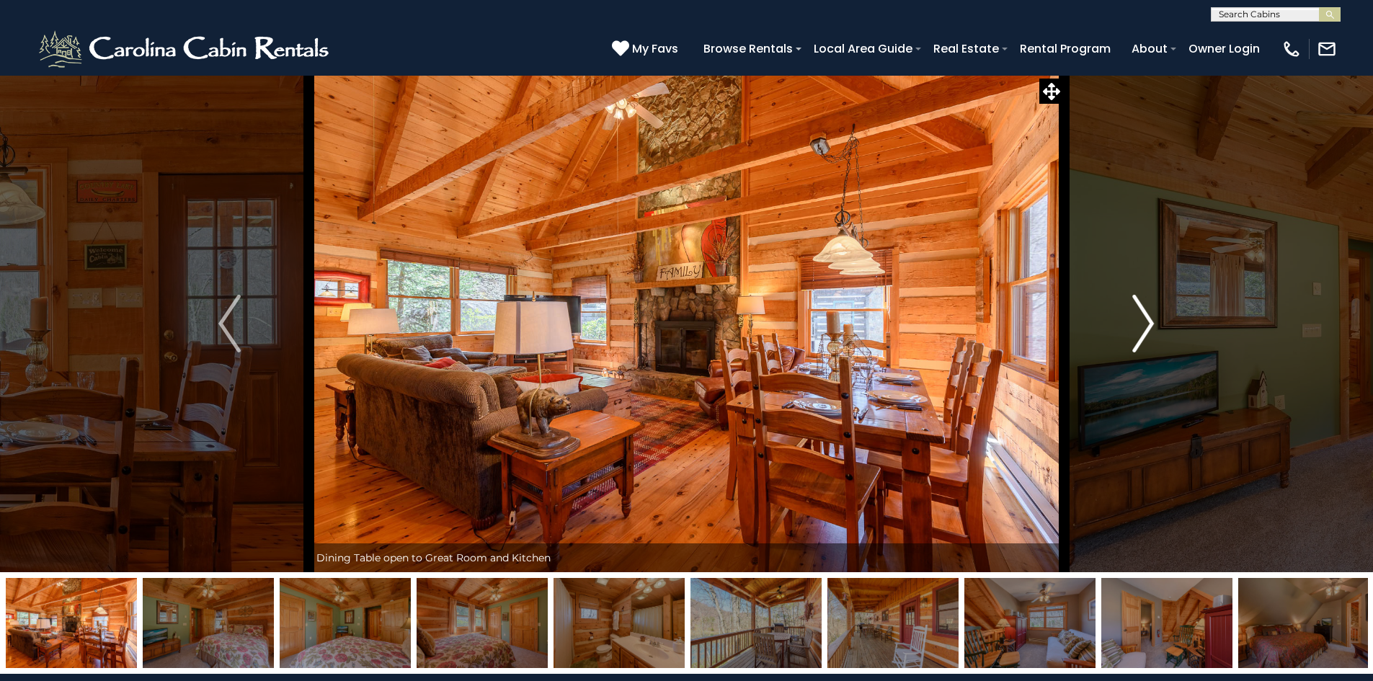
click at [1139, 316] on img "Next" at bounding box center [1143, 324] width 22 height 58
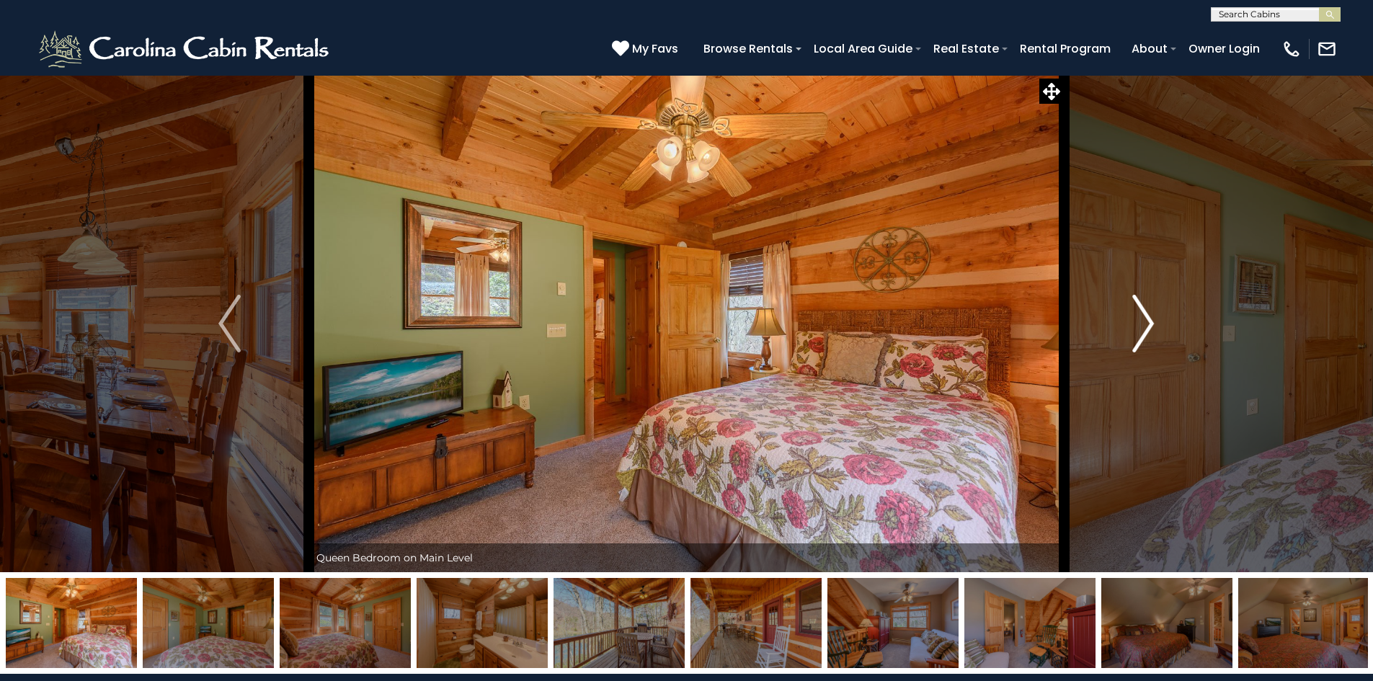
click at [1139, 316] on img "Next" at bounding box center [1143, 324] width 22 height 58
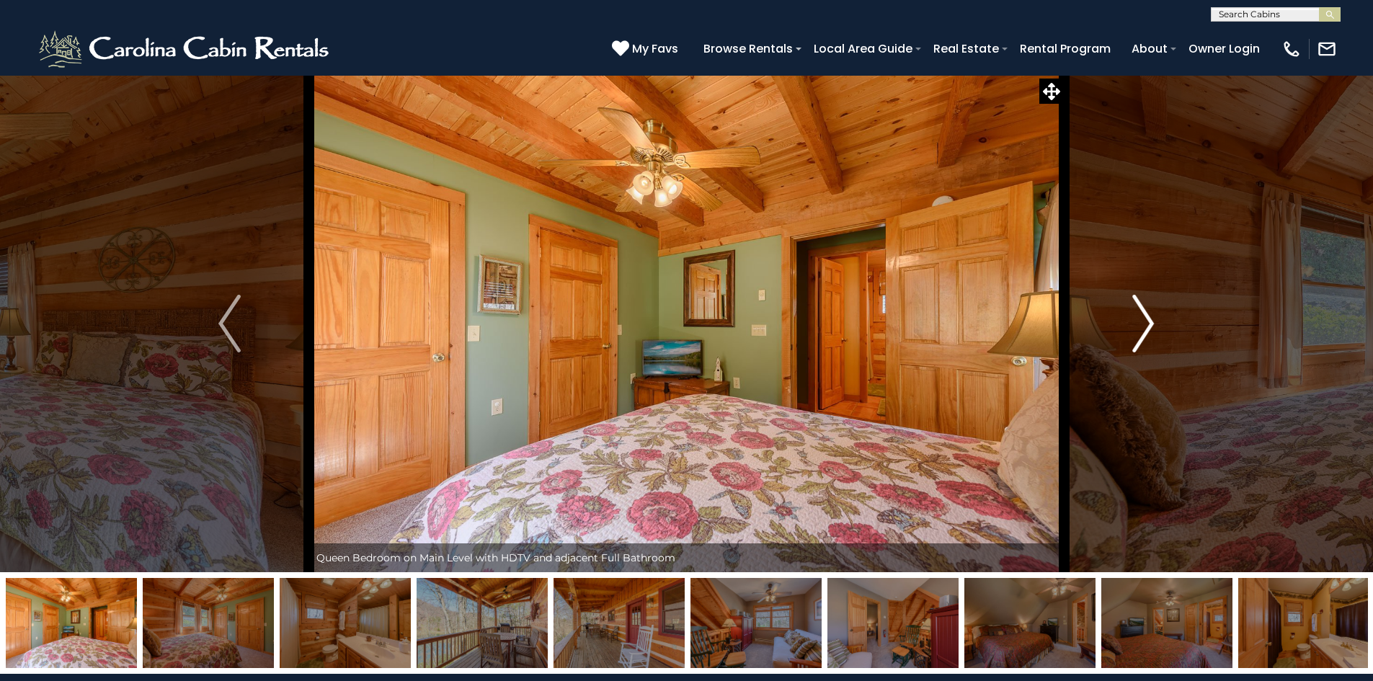
click at [1139, 316] on img "Next" at bounding box center [1143, 324] width 22 height 58
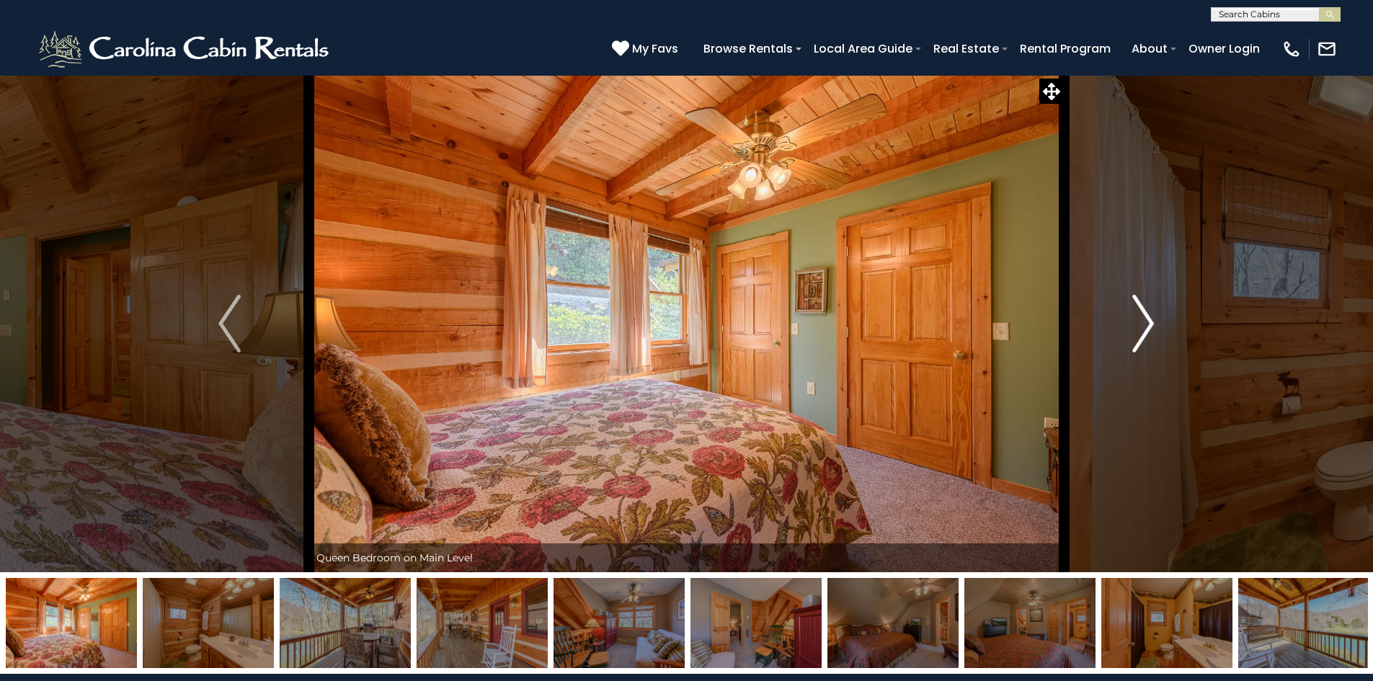
click at [1139, 316] on img "Next" at bounding box center [1143, 324] width 22 height 58
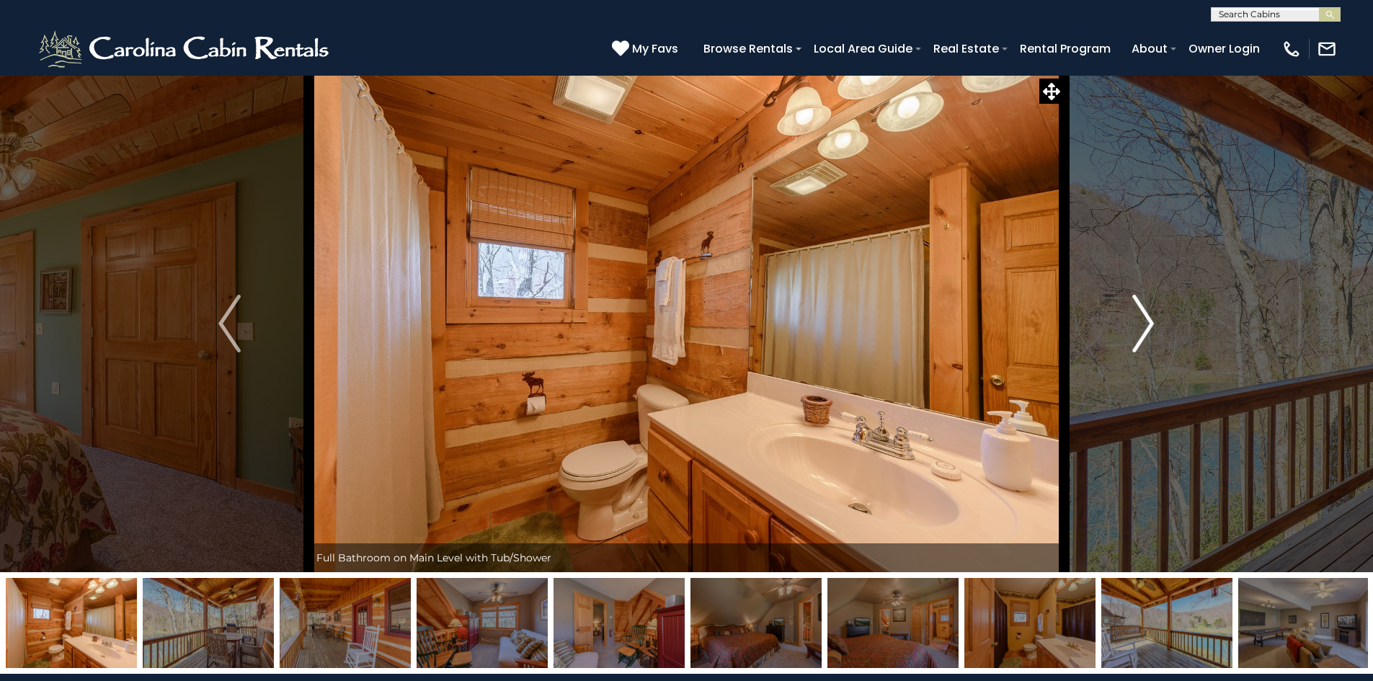
click at [1139, 316] on img "Next" at bounding box center [1143, 324] width 22 height 58
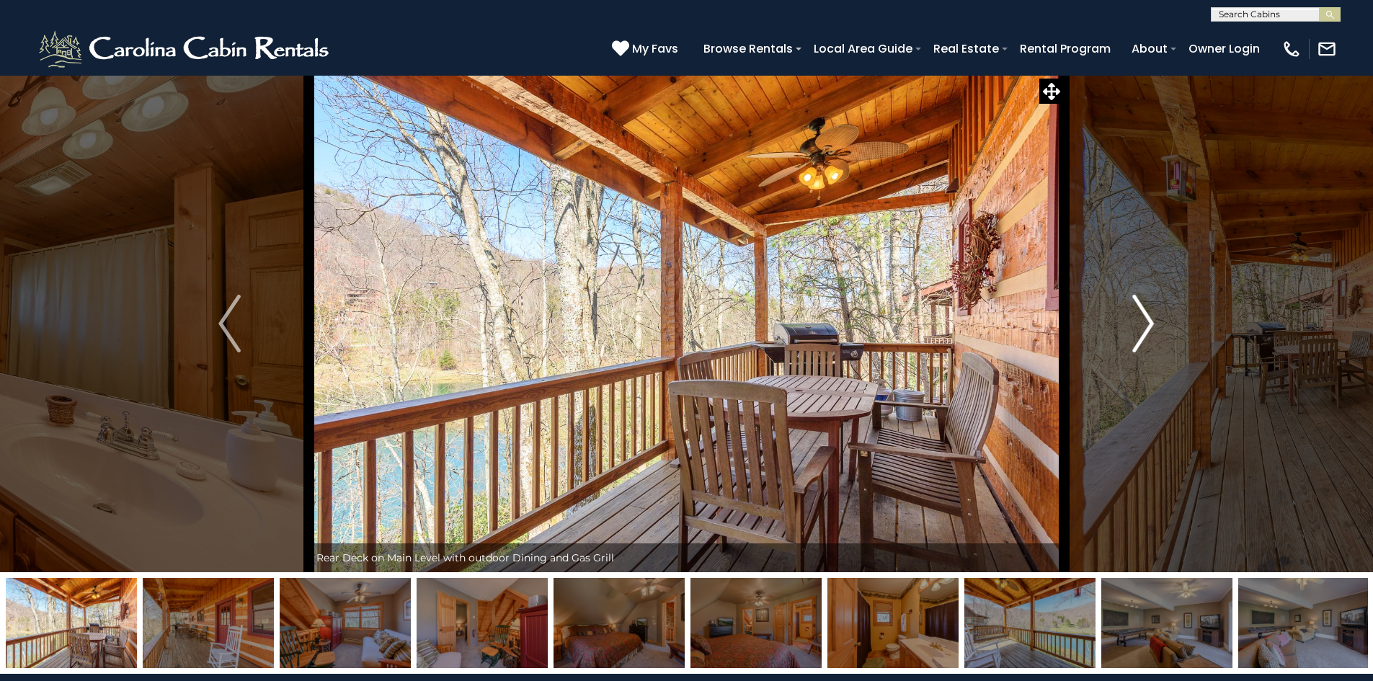
click at [1139, 316] on img "Next" at bounding box center [1143, 324] width 22 height 58
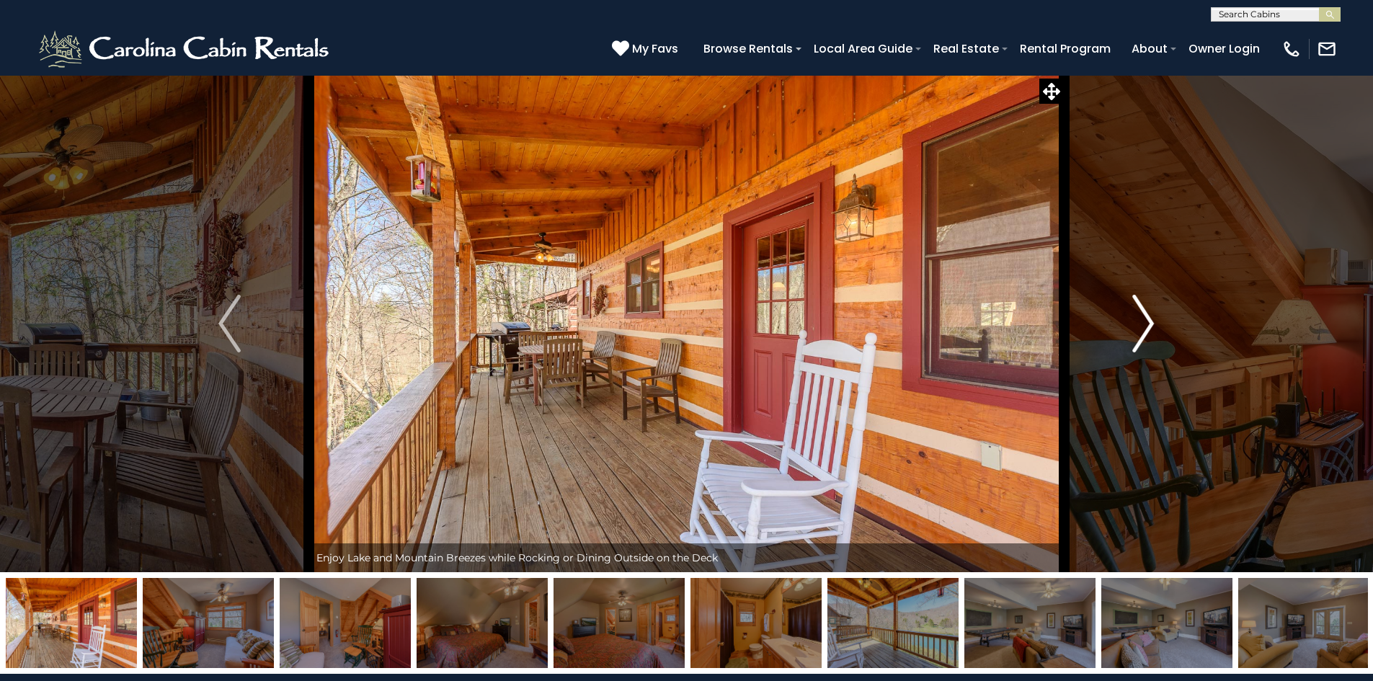
click at [1139, 316] on img "Next" at bounding box center [1143, 324] width 22 height 58
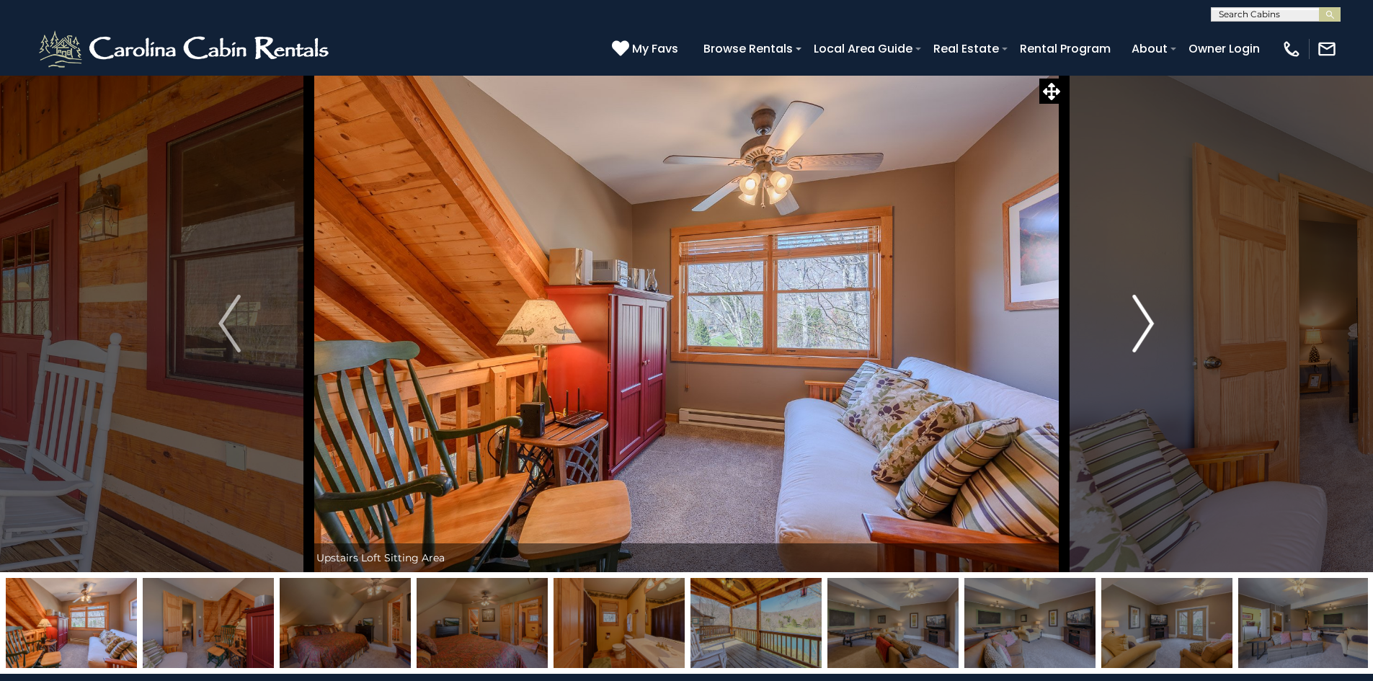
click at [1139, 316] on img "Next" at bounding box center [1143, 324] width 22 height 58
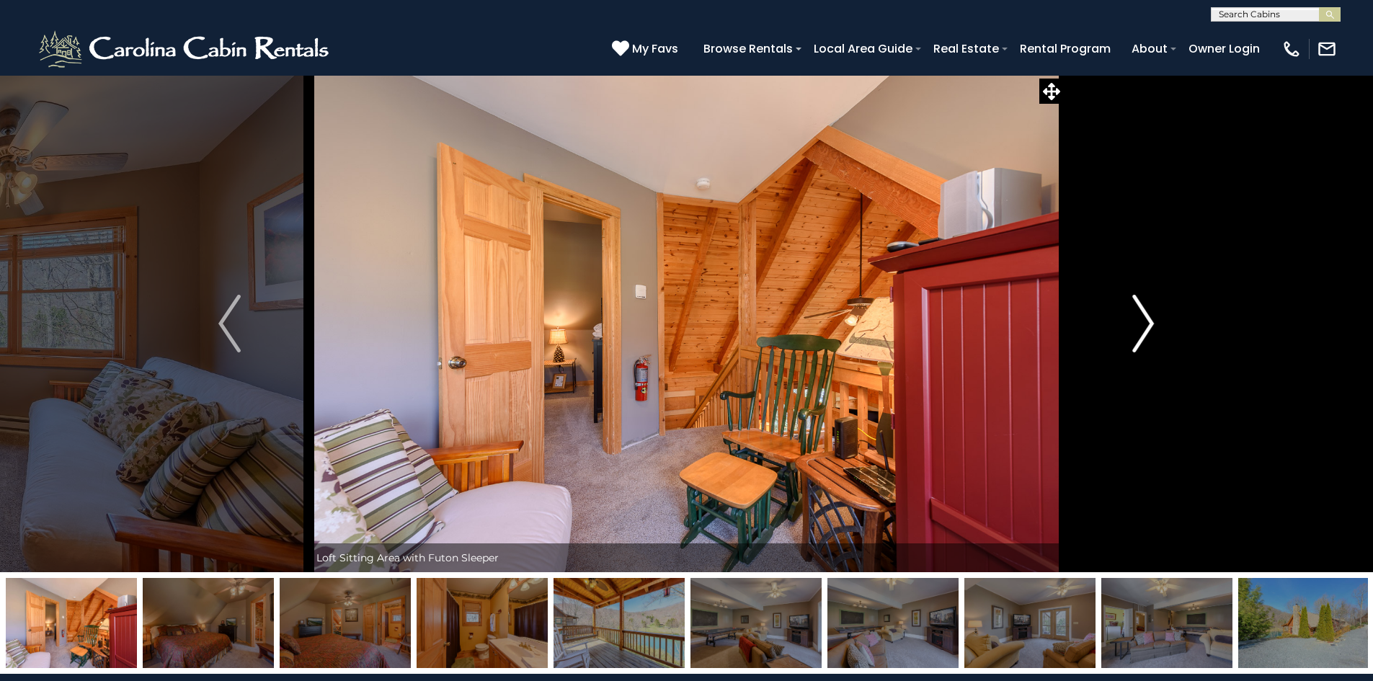
click at [1139, 316] on img "Next" at bounding box center [1143, 324] width 22 height 58
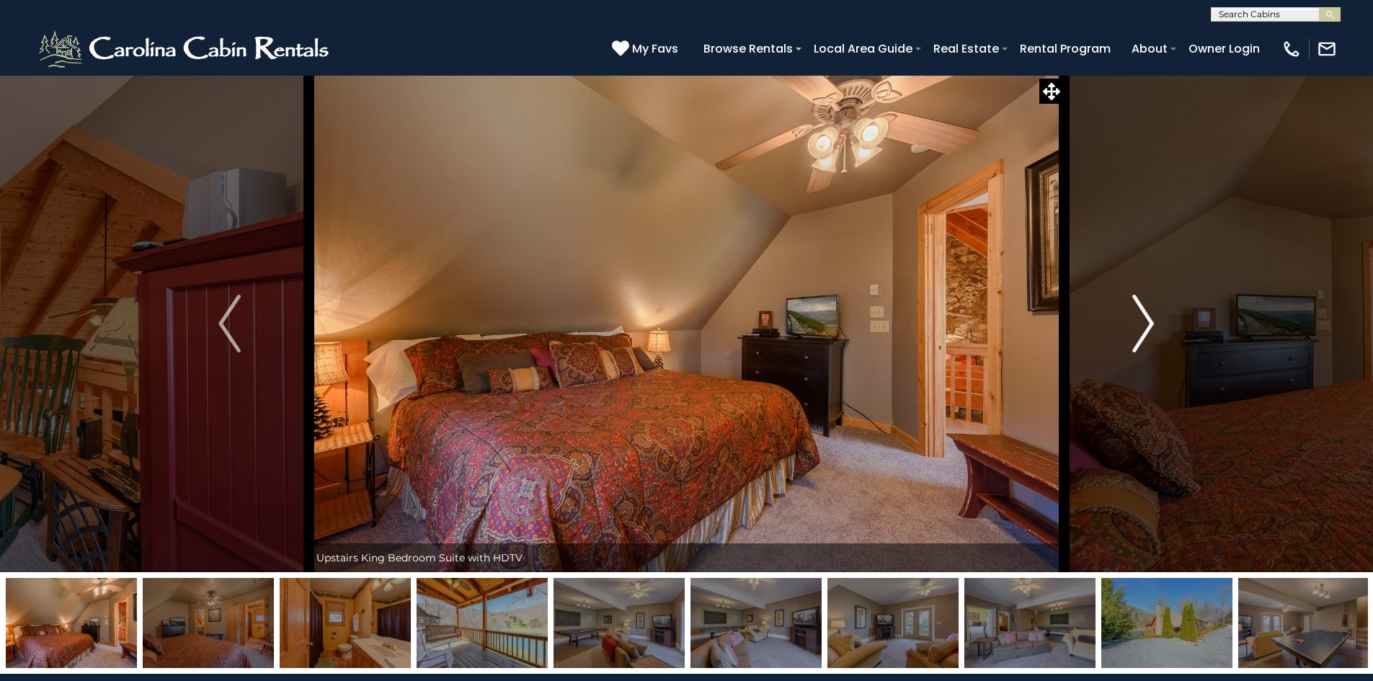
click at [1139, 316] on img "Next" at bounding box center [1143, 324] width 22 height 58
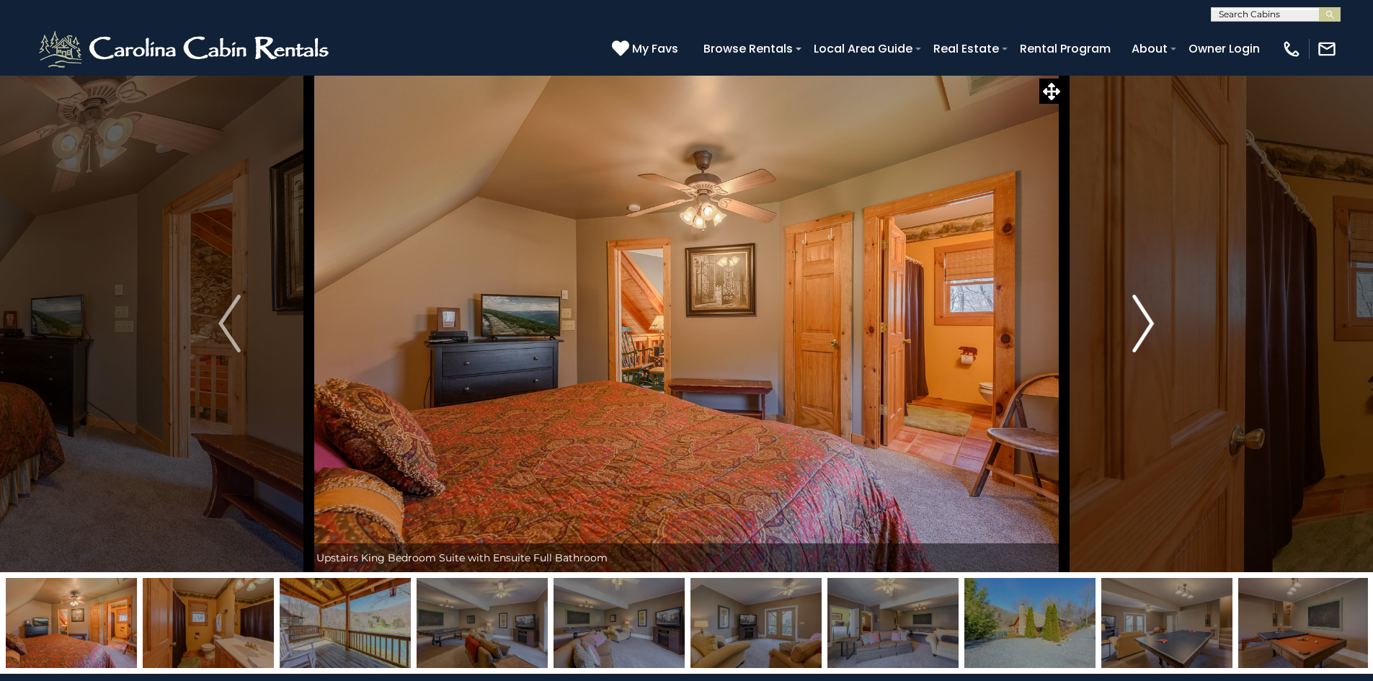
click at [1139, 316] on img "Next" at bounding box center [1143, 324] width 22 height 58
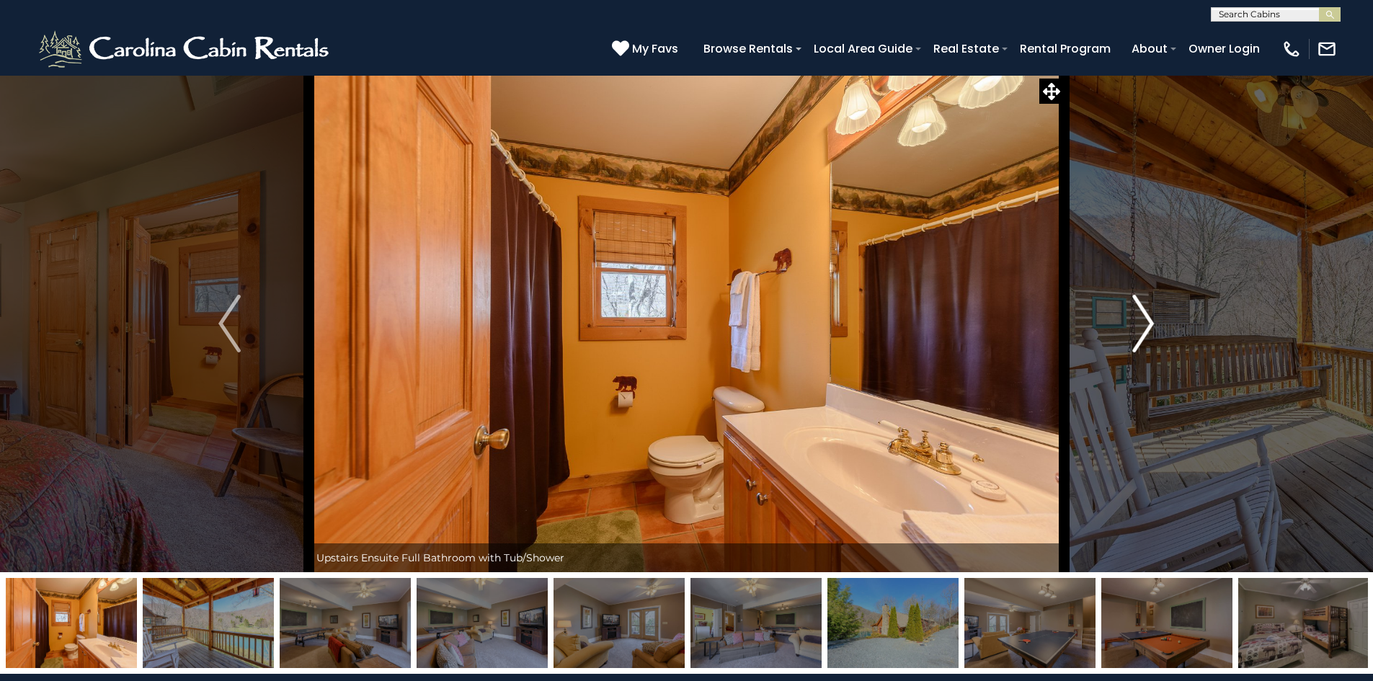
click at [1139, 316] on img "Next" at bounding box center [1143, 324] width 22 height 58
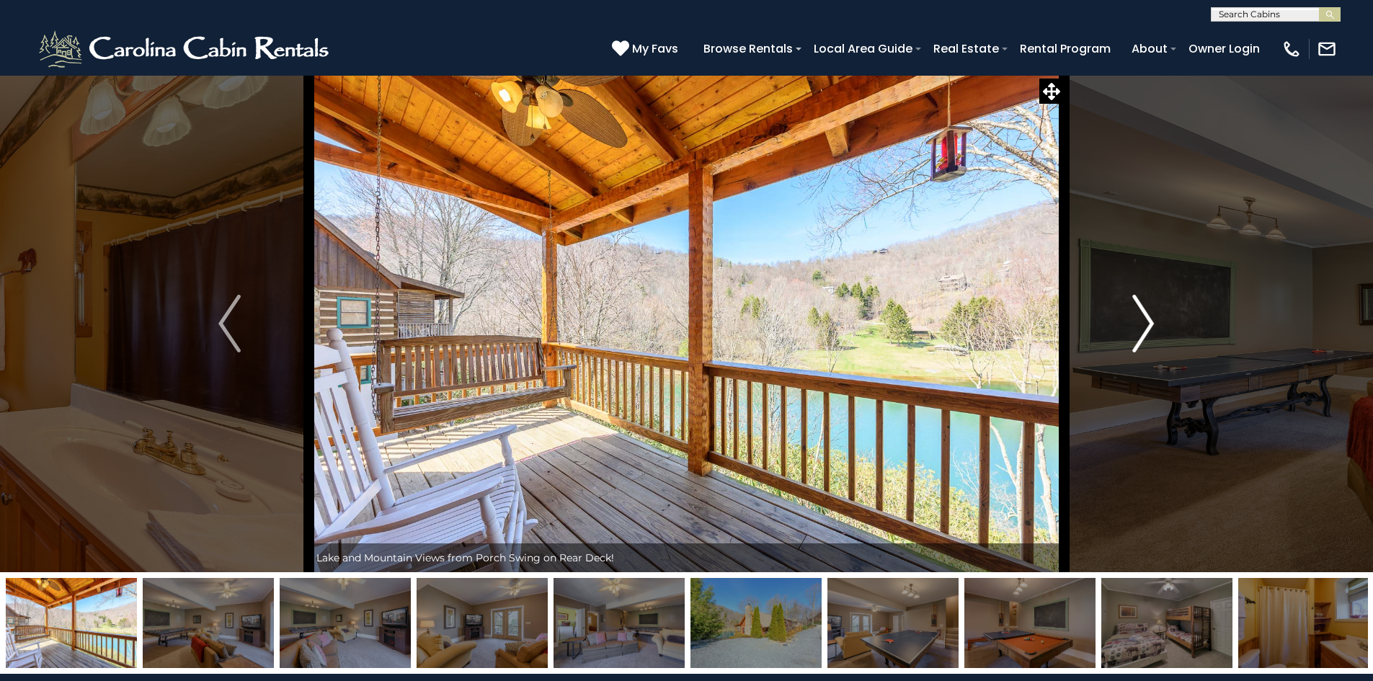
click at [1139, 316] on img "Next" at bounding box center [1143, 324] width 22 height 58
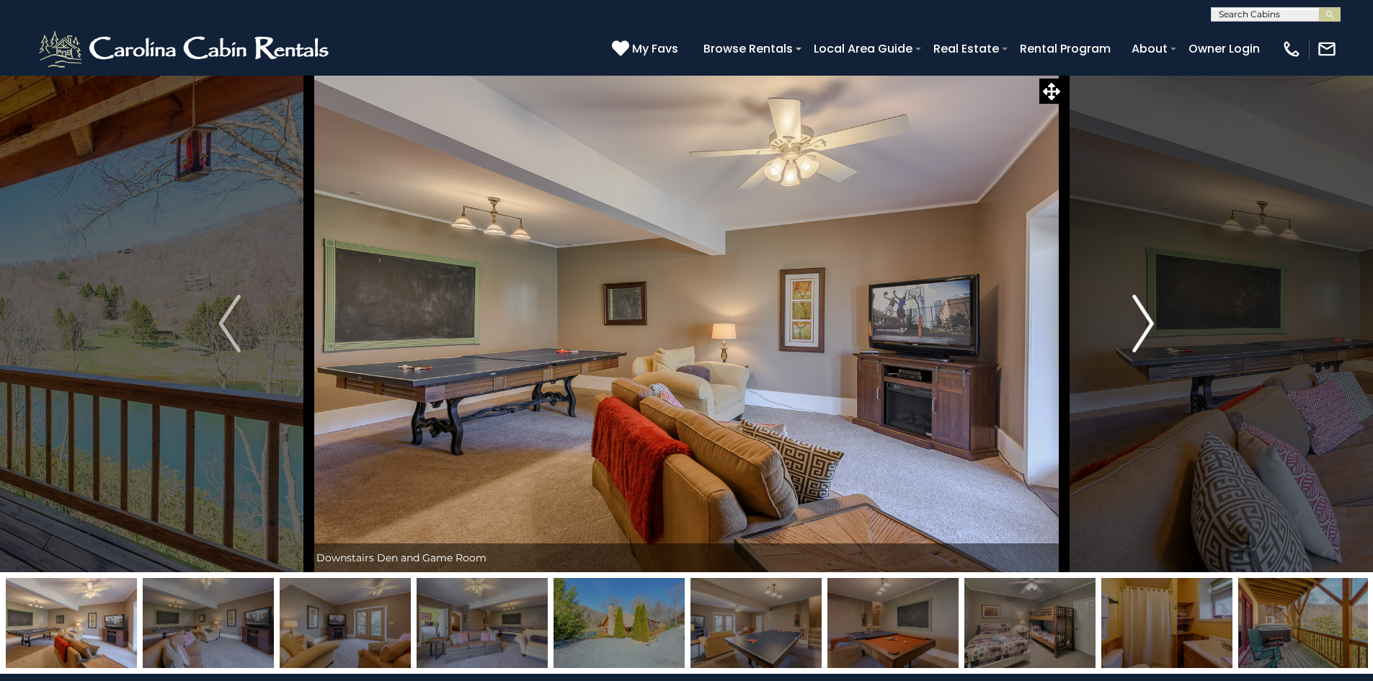
click at [1139, 316] on img "Next" at bounding box center [1143, 324] width 22 height 58
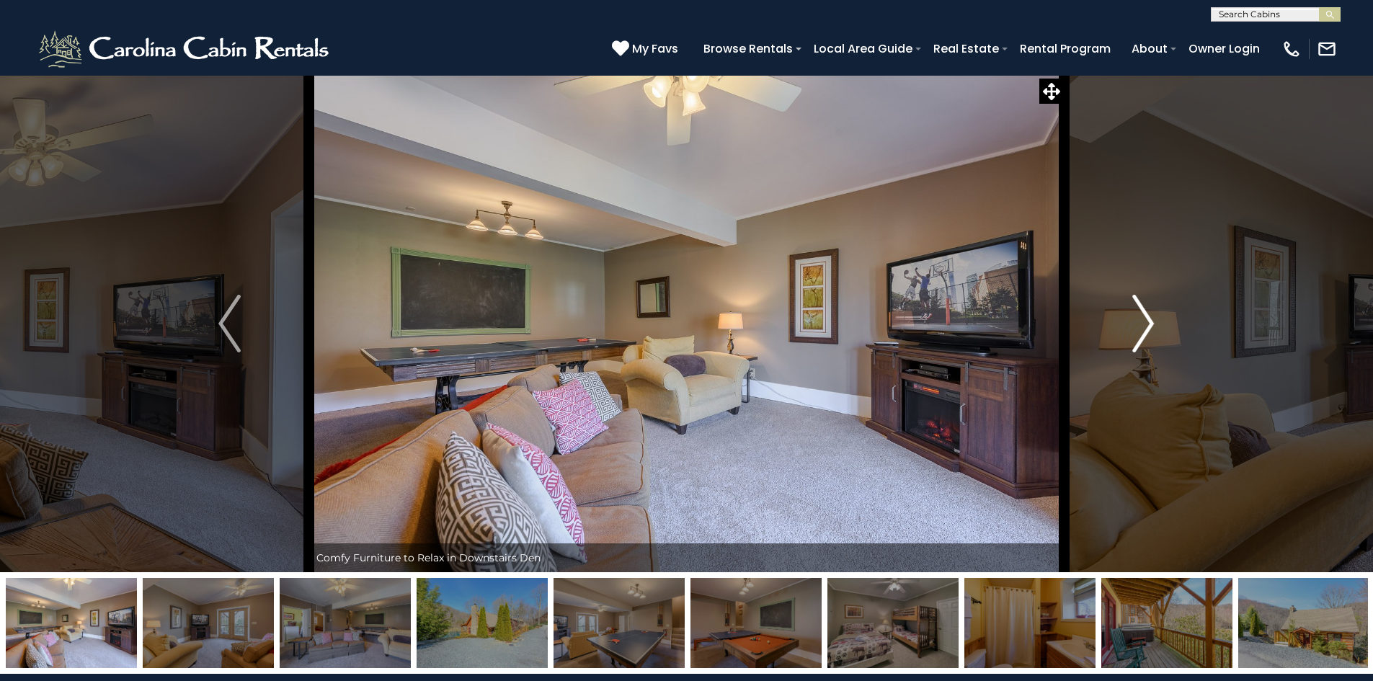
click at [1139, 316] on img "Next" at bounding box center [1143, 324] width 22 height 58
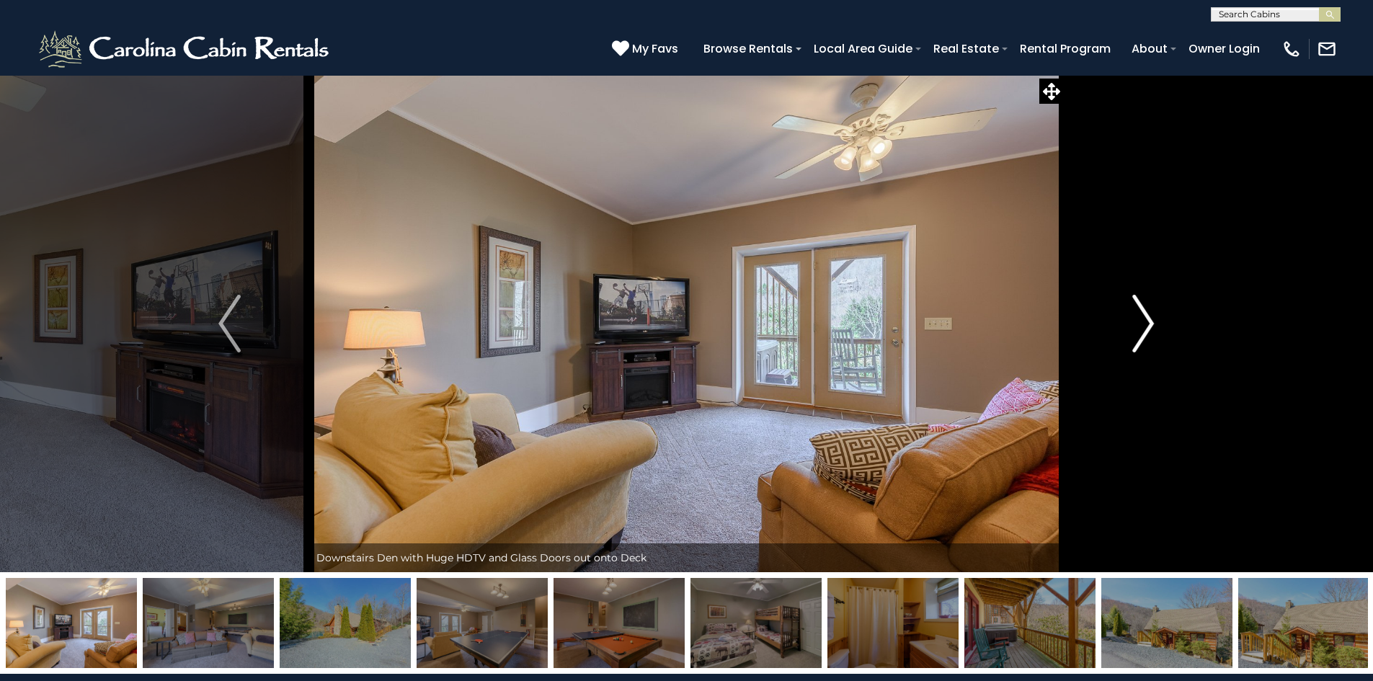
click at [1139, 316] on img "Next" at bounding box center [1143, 324] width 22 height 58
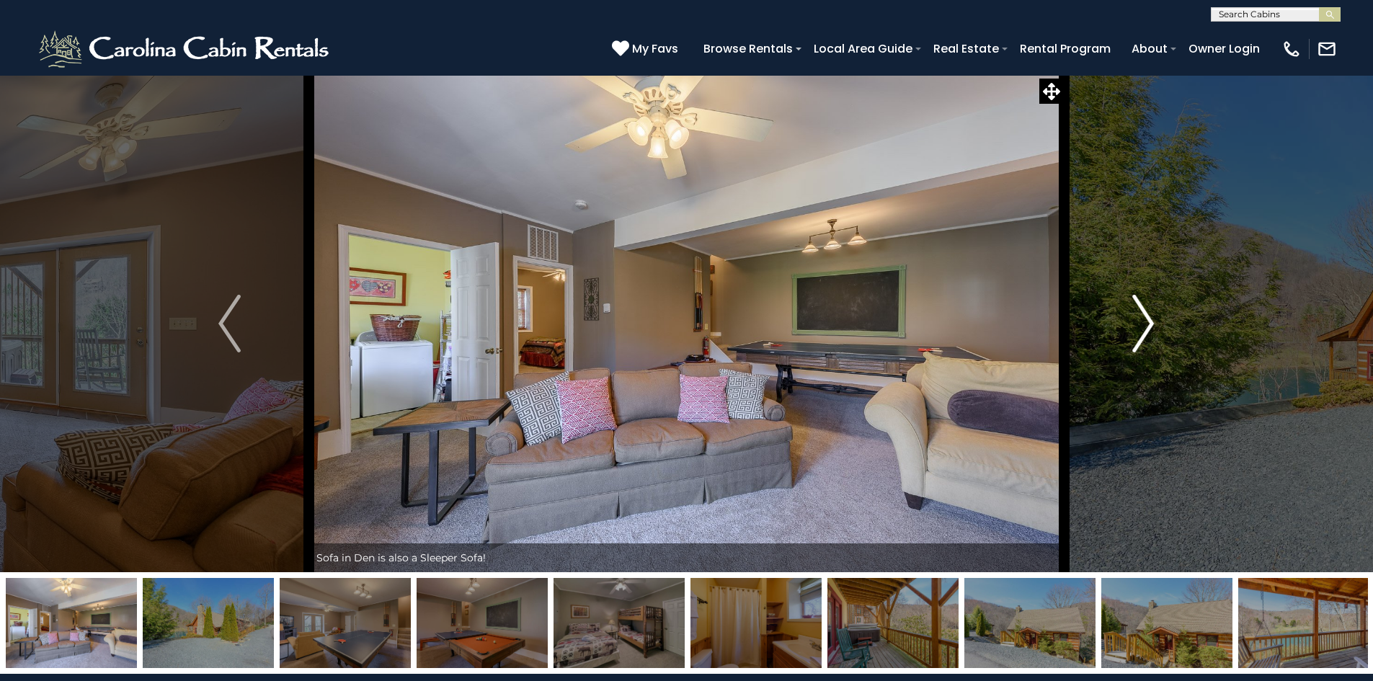
click at [1139, 316] on img "Next" at bounding box center [1143, 324] width 22 height 58
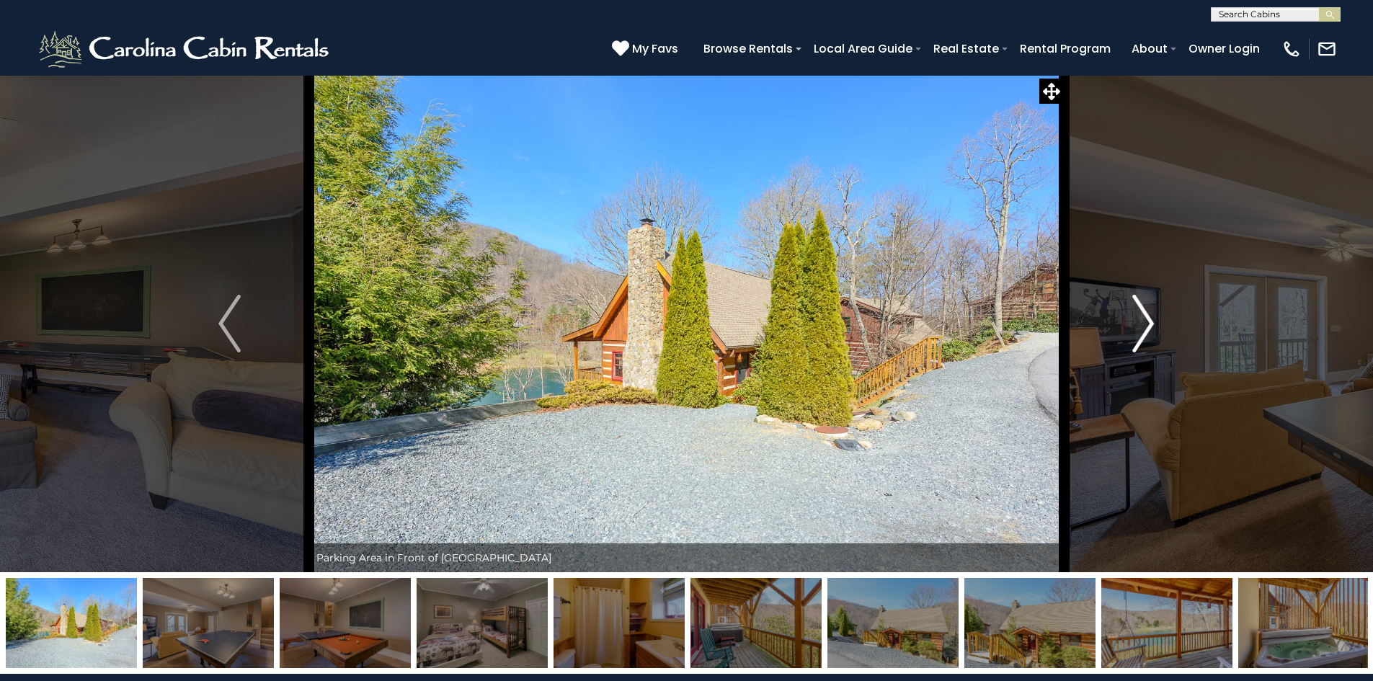
click at [1139, 316] on img "Next" at bounding box center [1143, 324] width 22 height 58
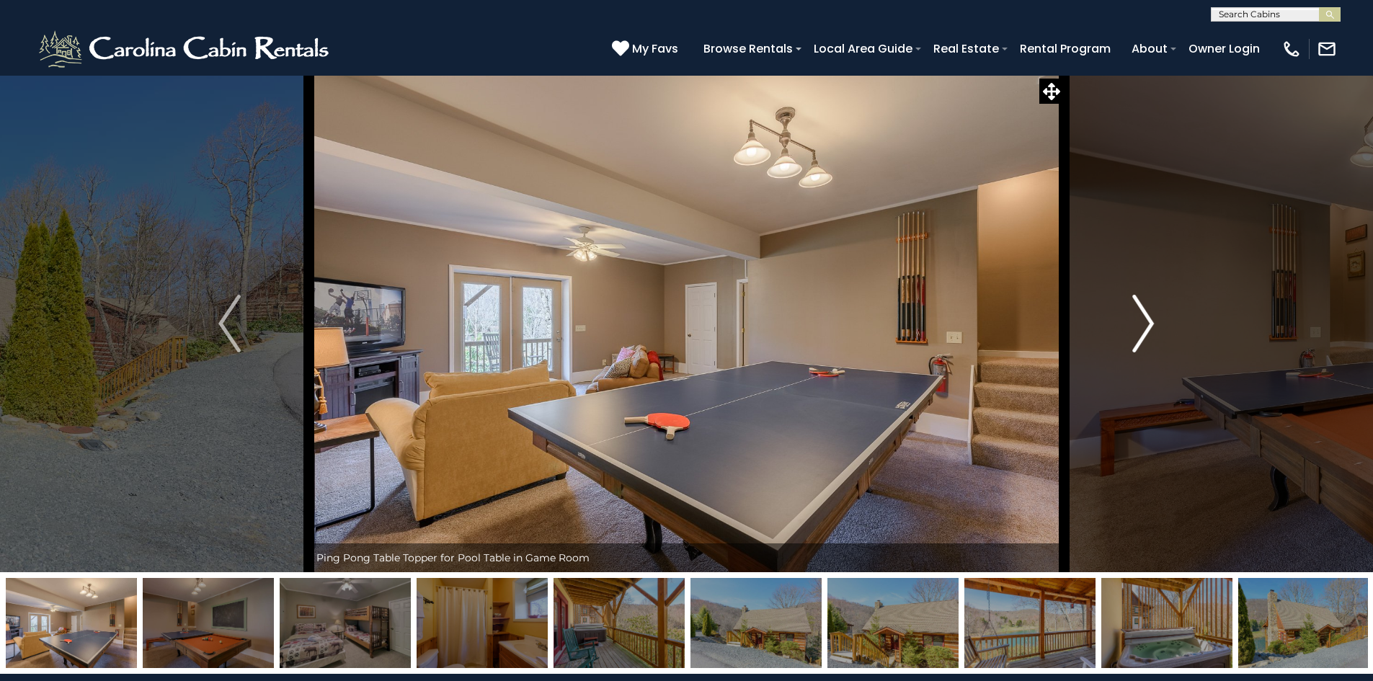
click at [1139, 316] on img "Next" at bounding box center [1143, 324] width 22 height 58
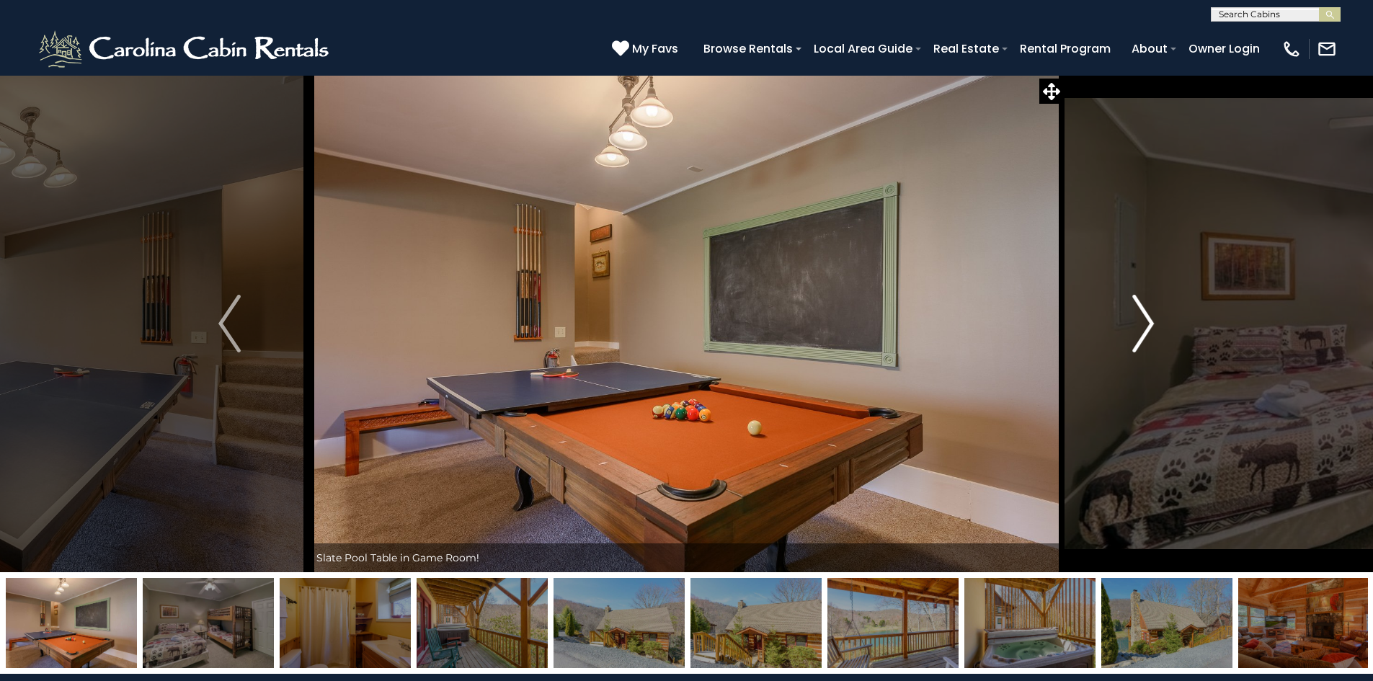
click at [1139, 316] on img "Next" at bounding box center [1143, 324] width 22 height 58
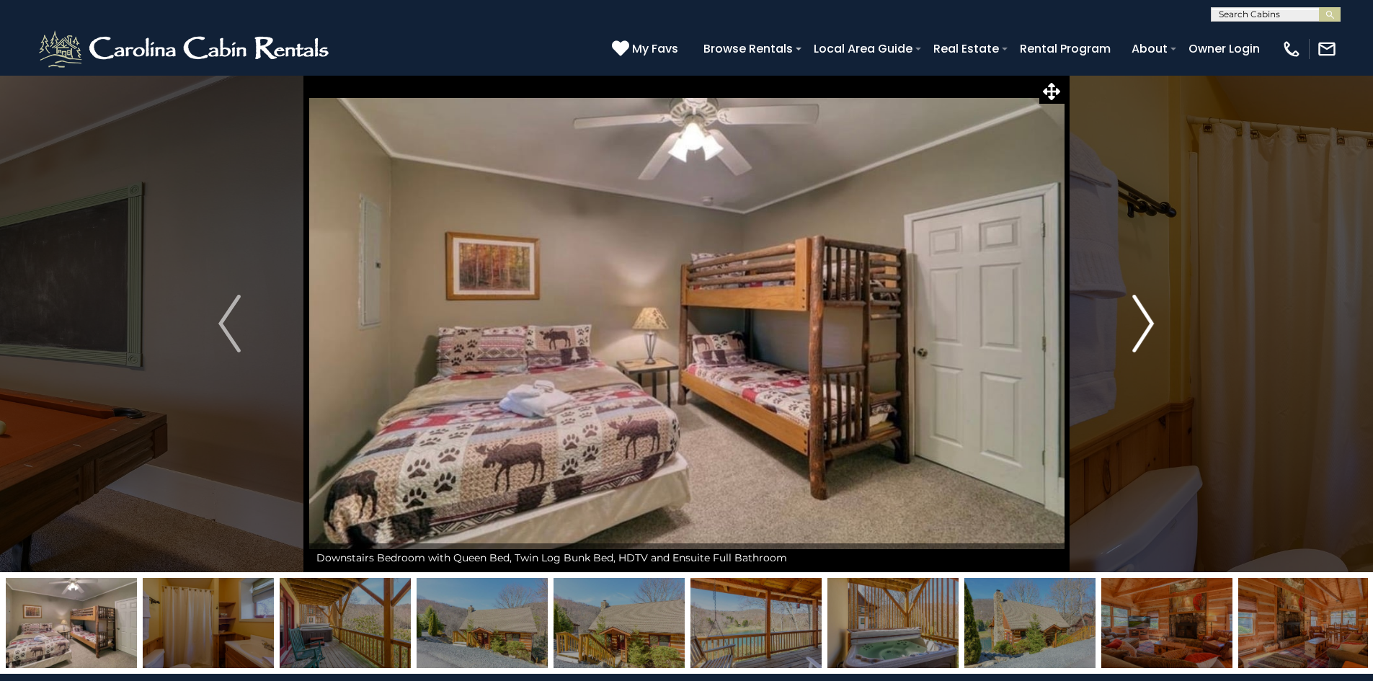
click at [1139, 316] on img "Next" at bounding box center [1143, 324] width 22 height 58
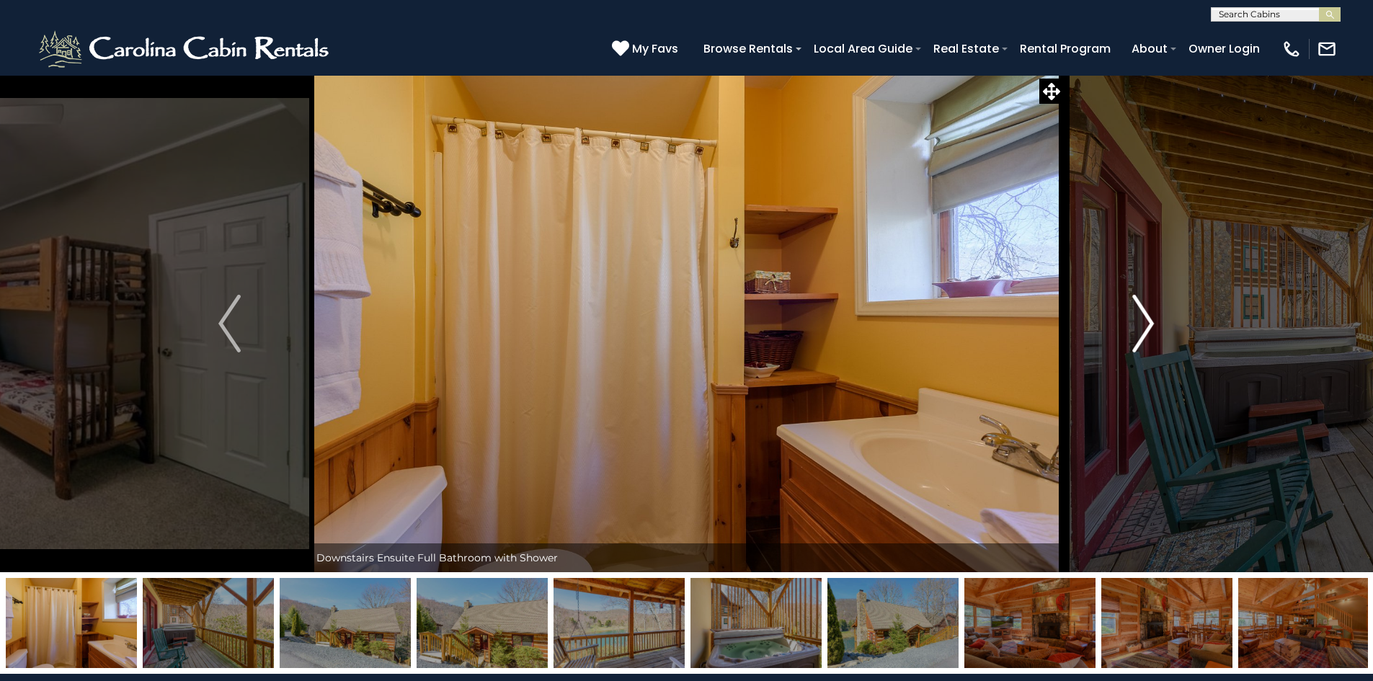
click at [1139, 316] on img "Next" at bounding box center [1143, 324] width 22 height 58
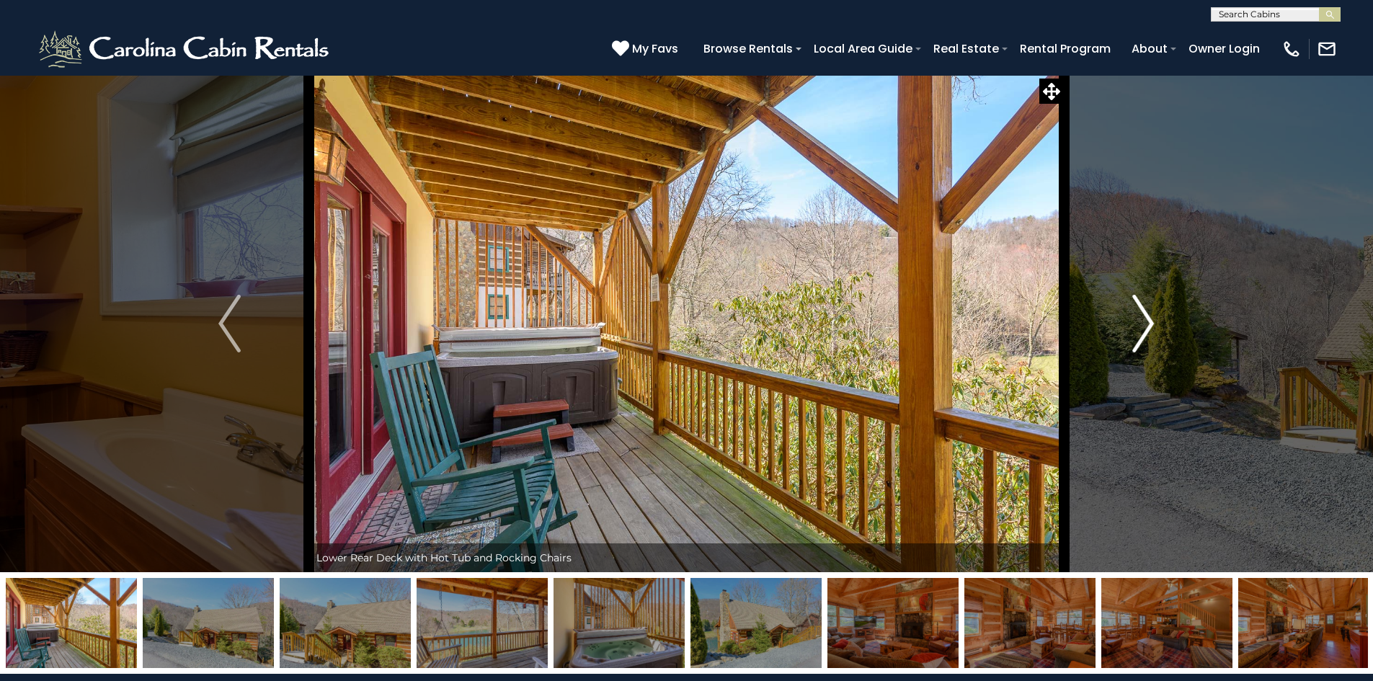
click at [1139, 316] on img "Next" at bounding box center [1143, 324] width 22 height 58
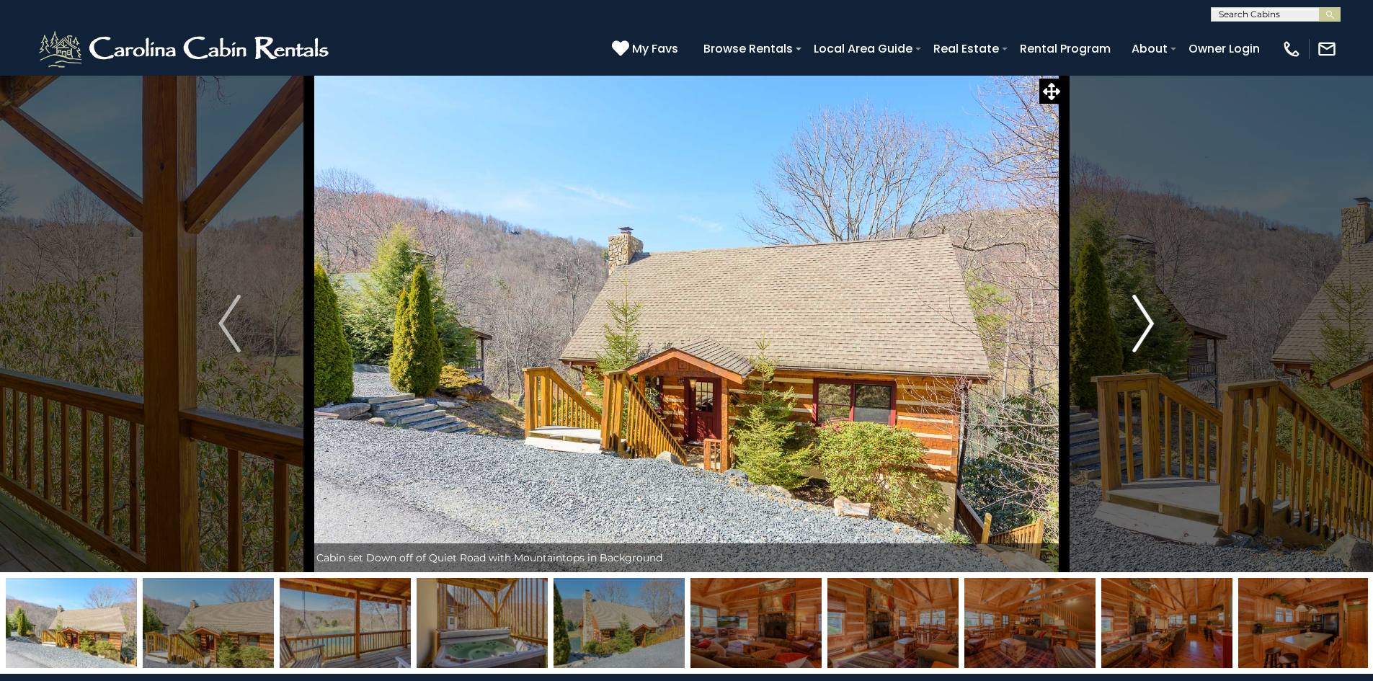
click at [1139, 316] on img "Next" at bounding box center [1143, 324] width 22 height 58
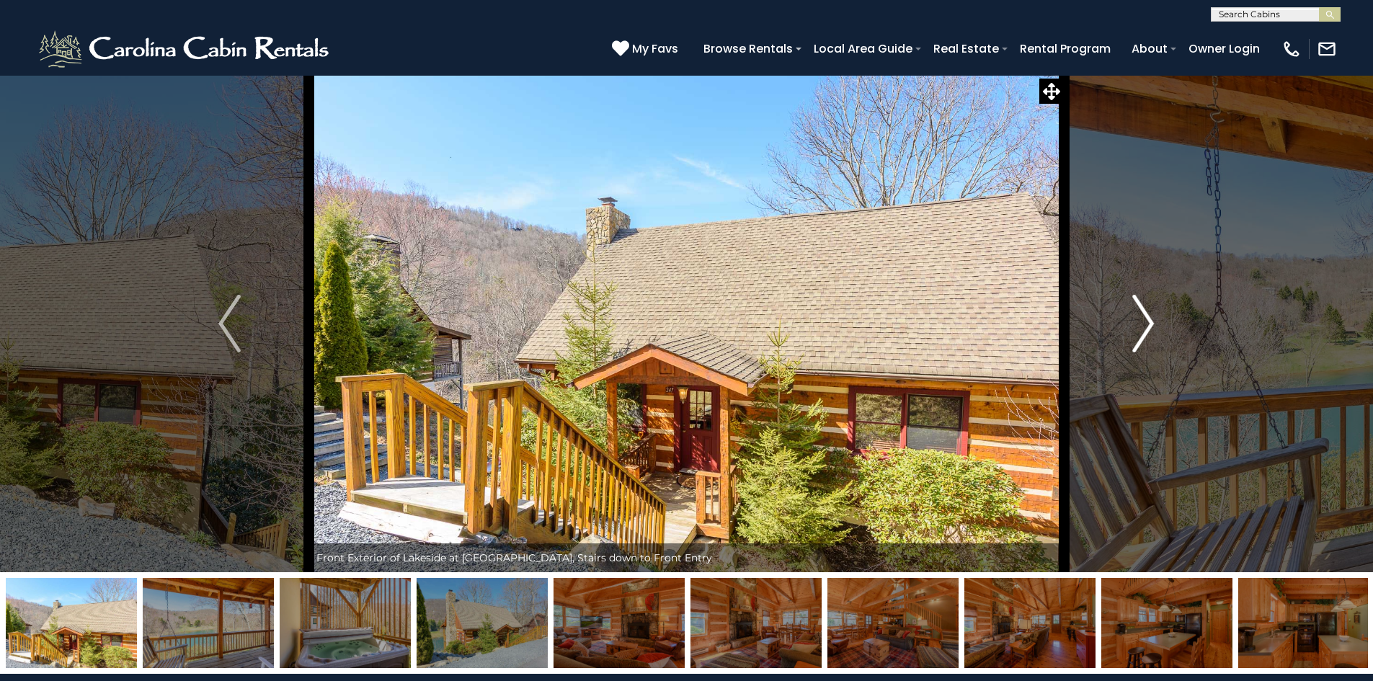
click at [1139, 316] on img "Next" at bounding box center [1143, 324] width 22 height 58
